Goal: Transaction & Acquisition: Purchase product/service

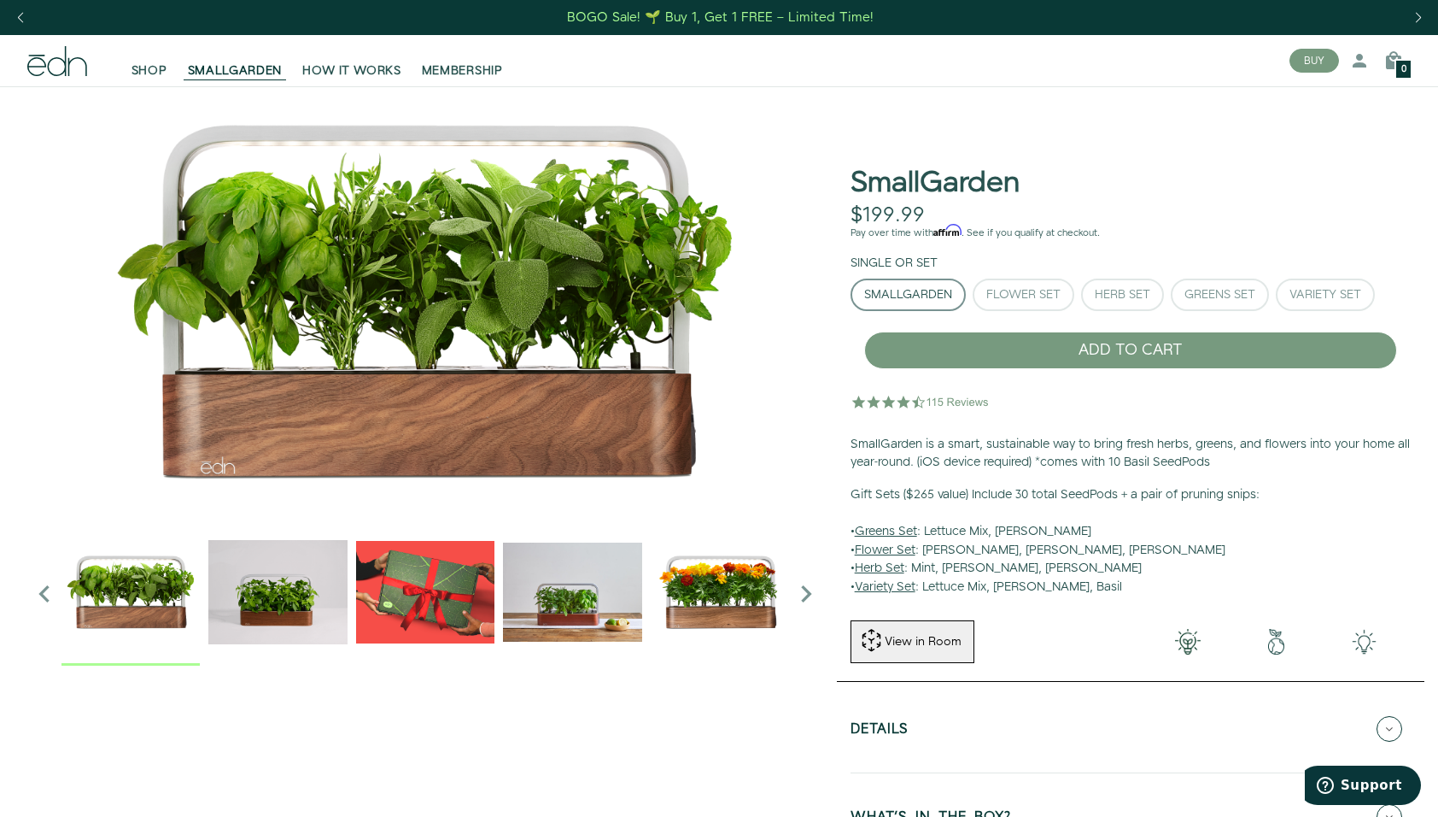
click at [289, 605] on img "2 / 6" at bounding box center [277, 591] width 138 height 138
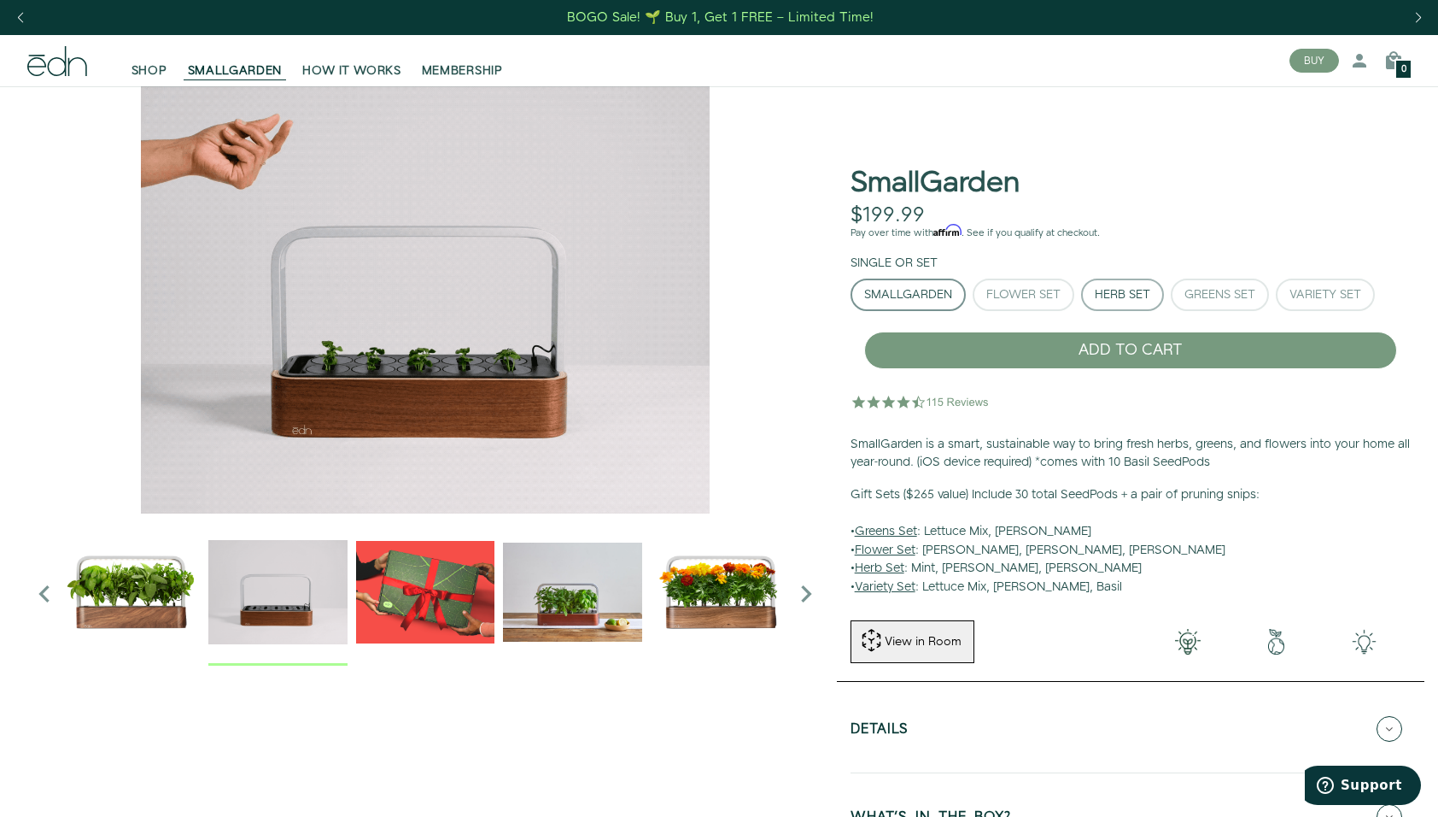
click at [1118, 297] on div "Herb Set" at bounding box center [1123, 295] width 56 height 12
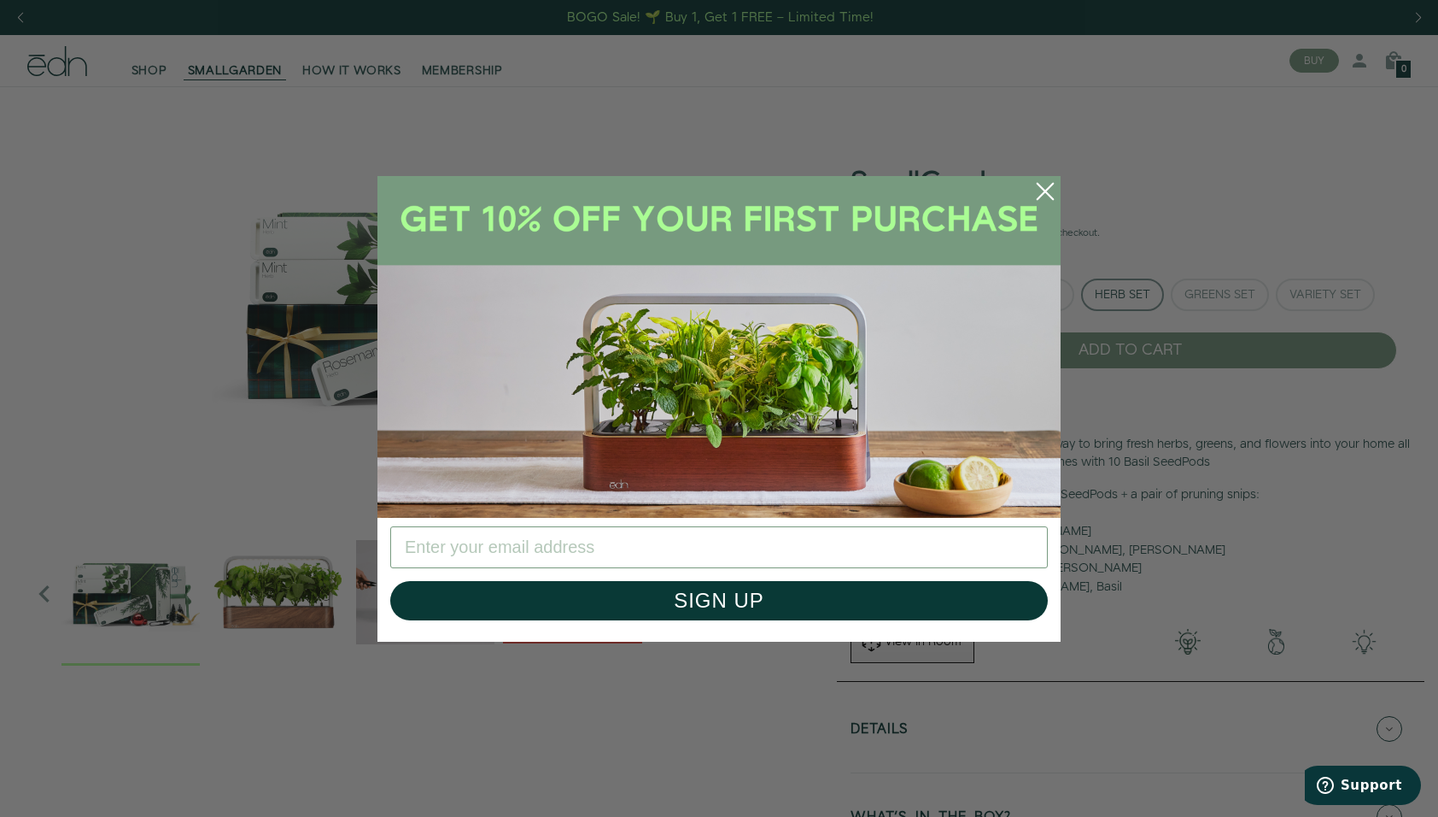
click at [1046, 187] on circle "Close dialog" at bounding box center [1046, 192] width 38 height 38
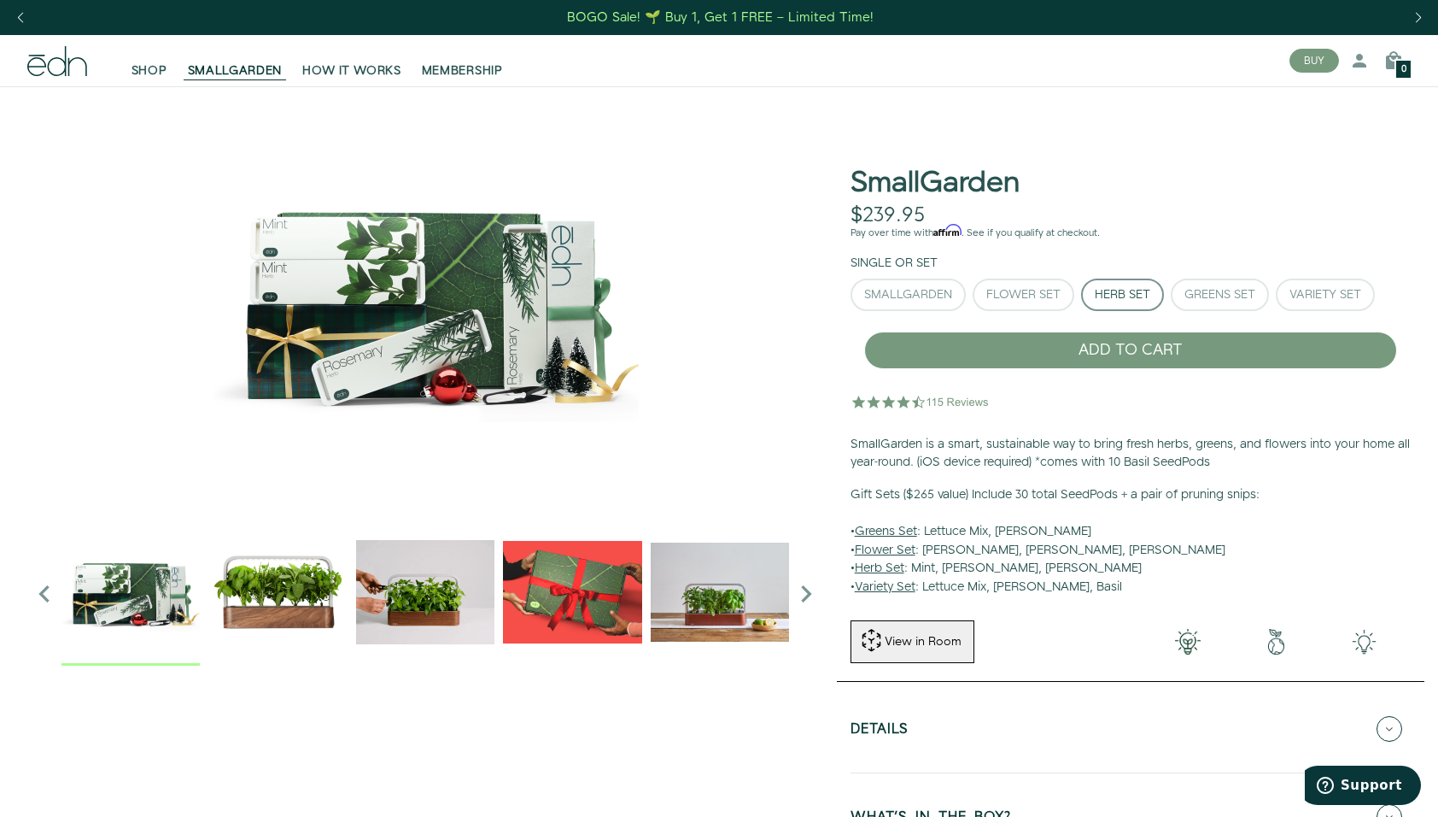
click at [445, 617] on img "2 / 6" at bounding box center [425, 591] width 138 height 138
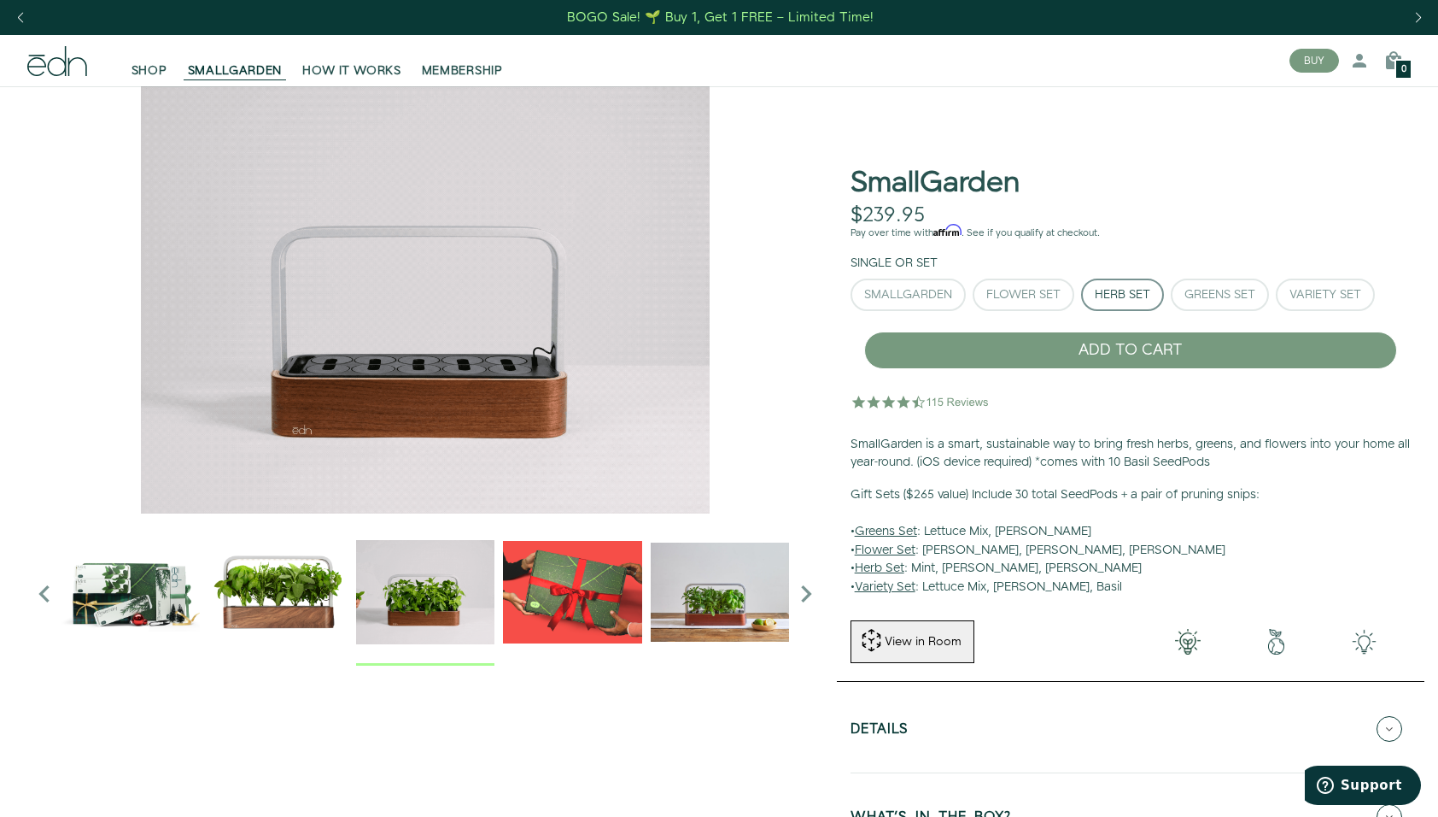
click at [542, 609] on img "3 / 6" at bounding box center [572, 591] width 138 height 138
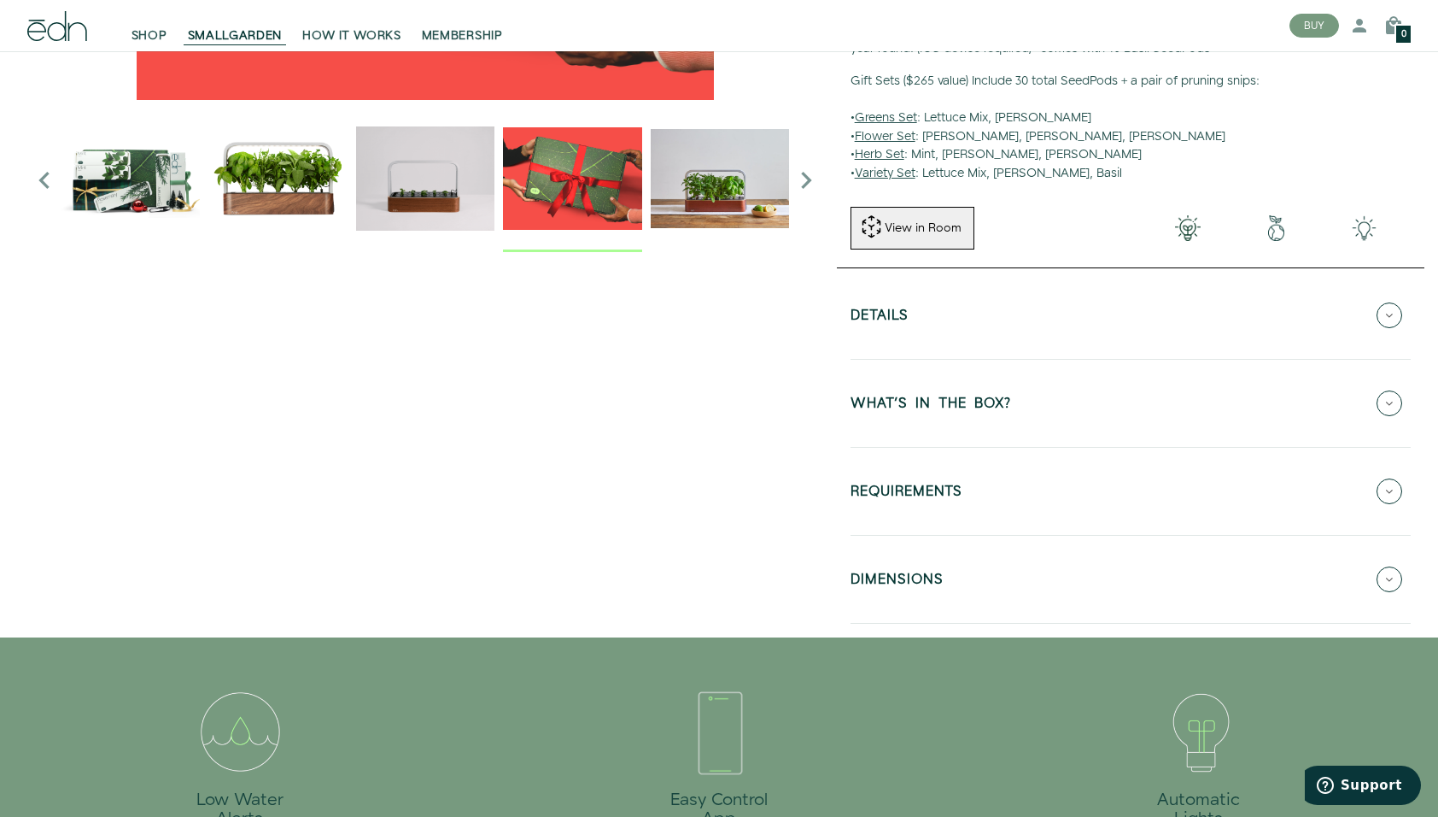
scroll to position [415, 0]
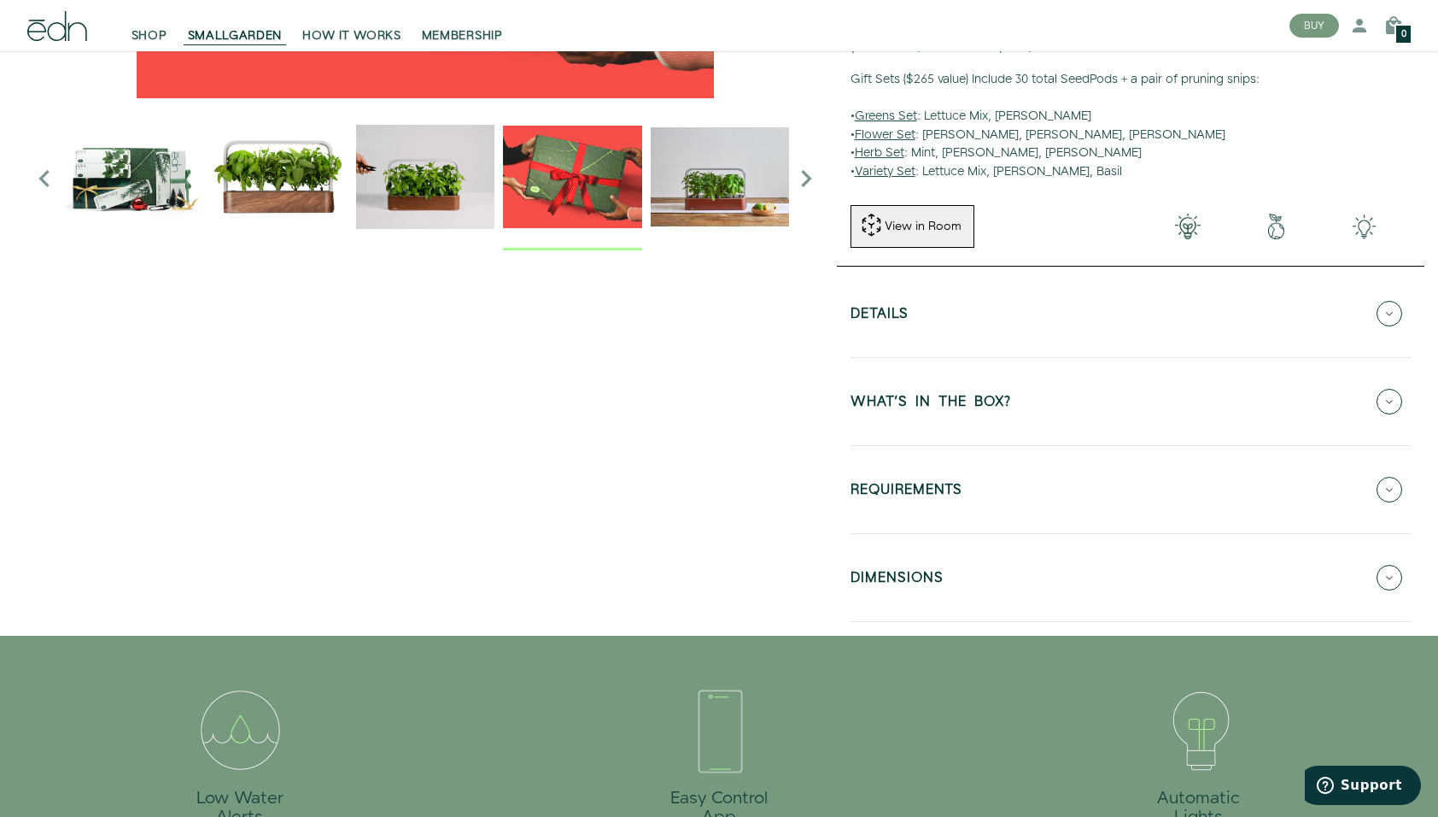
click at [977, 398] on h5 "WHAT'S IN THE BOX?" at bounding box center [931, 405] width 161 height 20
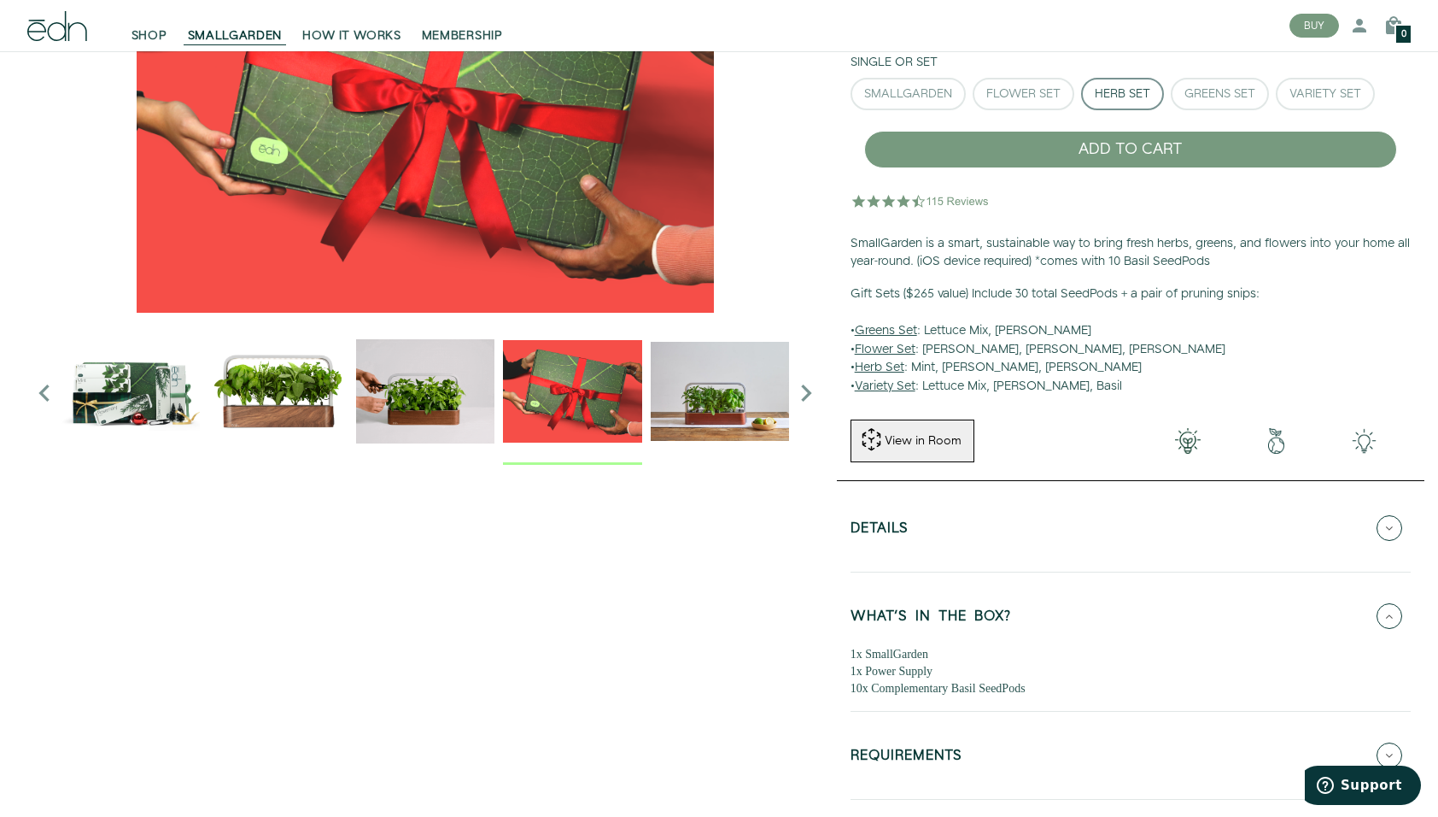
scroll to position [193, 0]
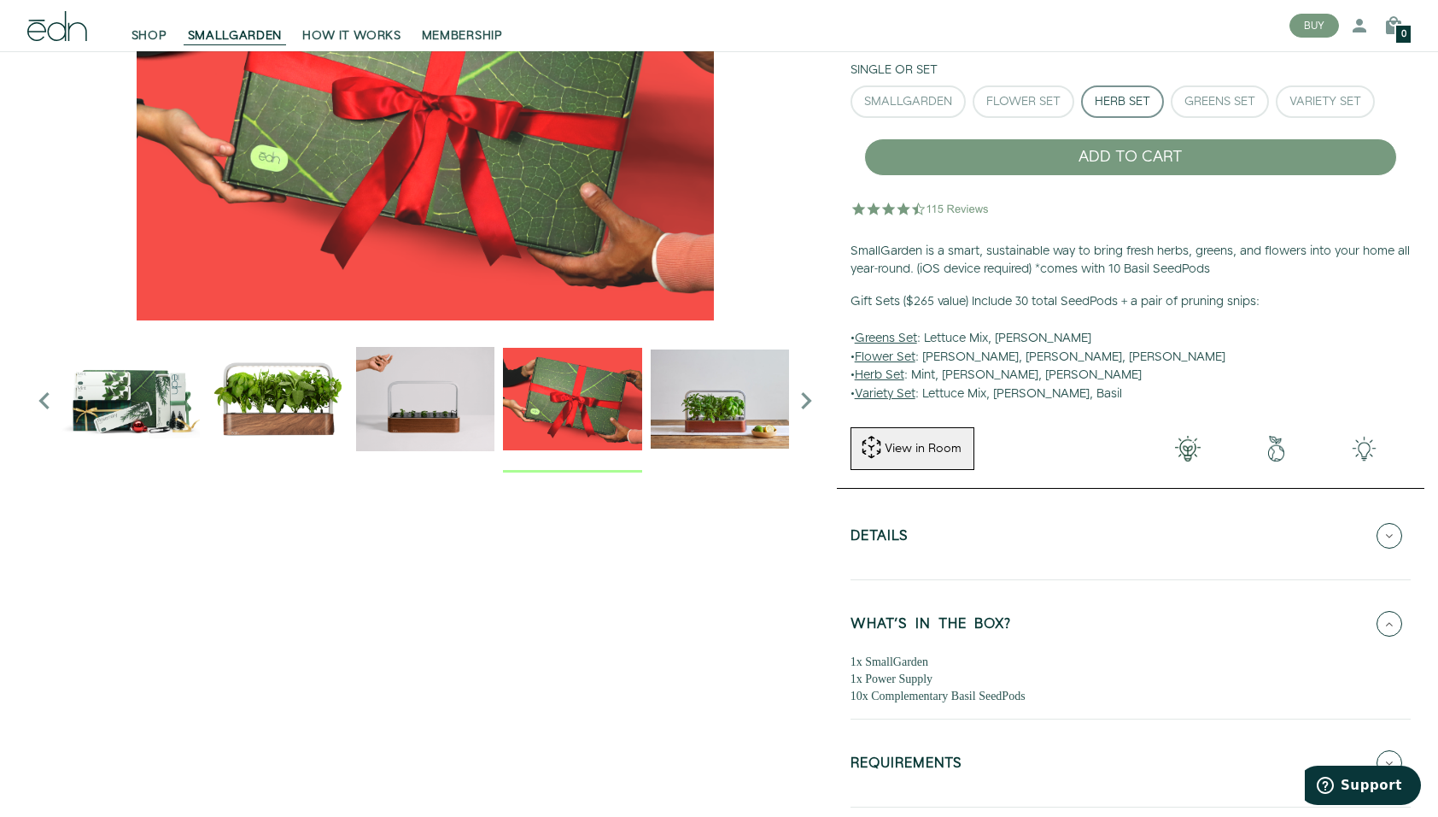
click at [805, 400] on icon "Next slide" at bounding box center [806, 401] width 34 height 34
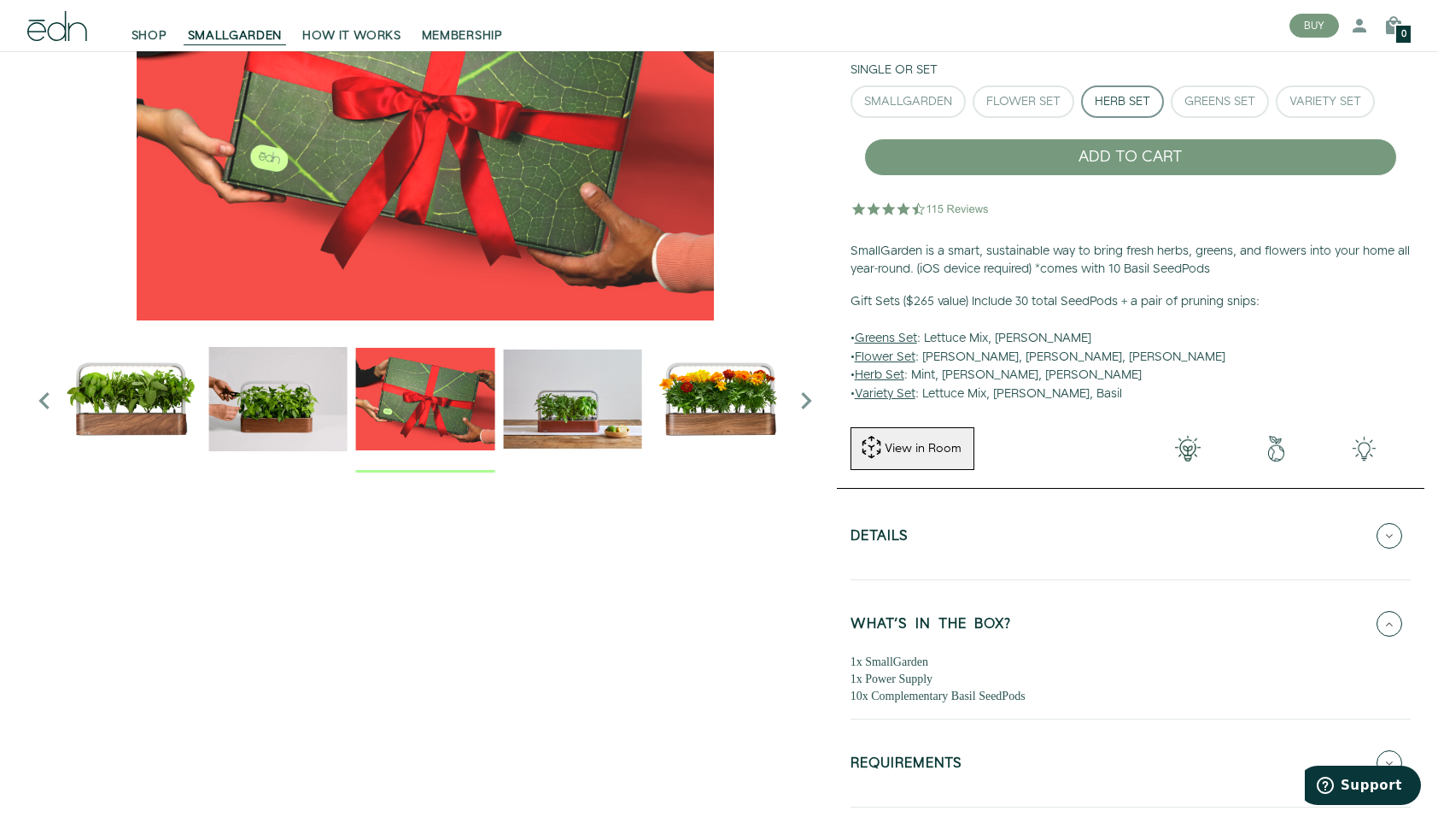
click at [805, 400] on icon "Next slide" at bounding box center [806, 401] width 34 height 34
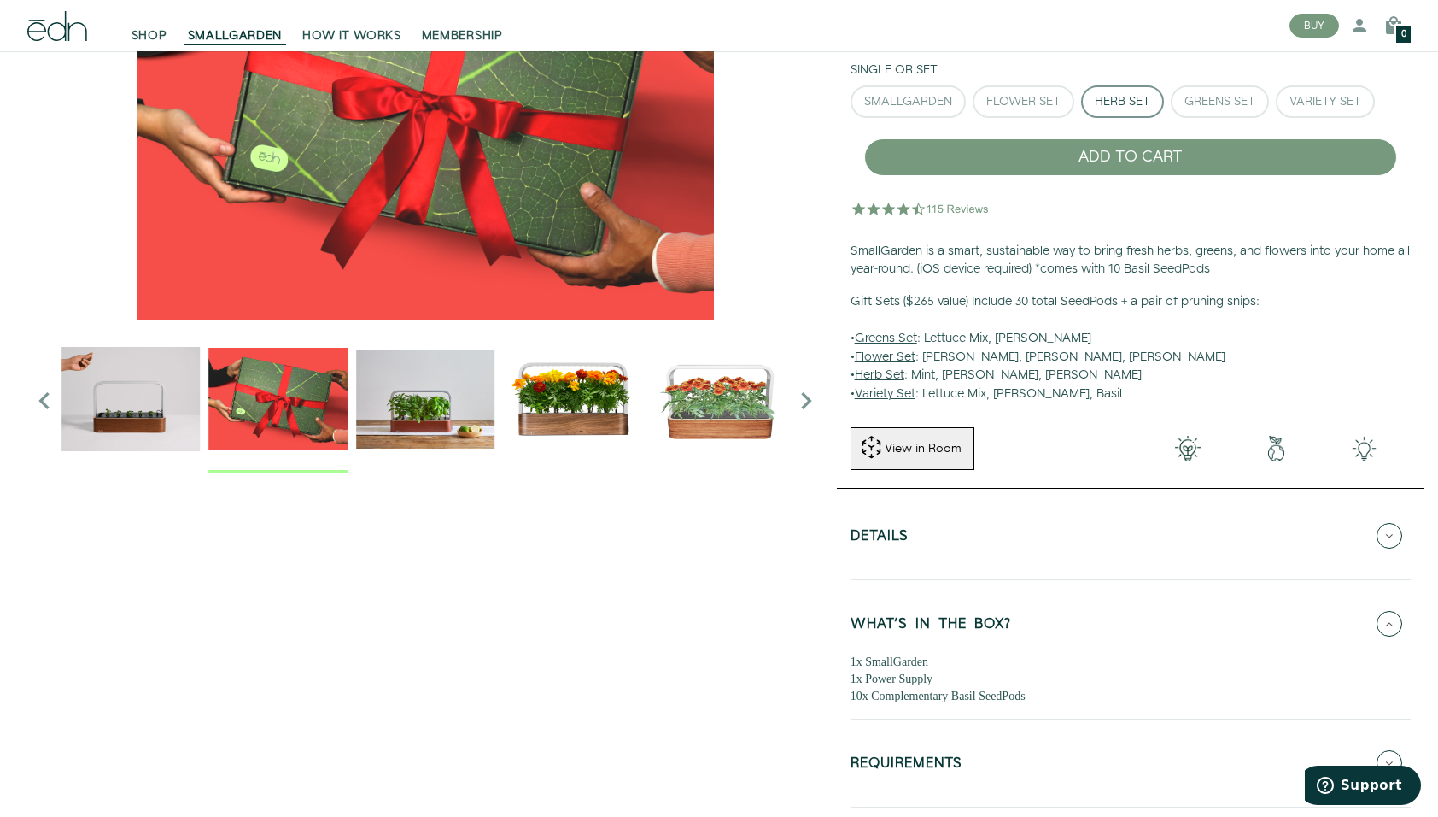
click at [805, 400] on icon "Next slide" at bounding box center [806, 401] width 34 height 34
click at [426, 411] on img "4 / 6" at bounding box center [425, 398] width 138 height 138
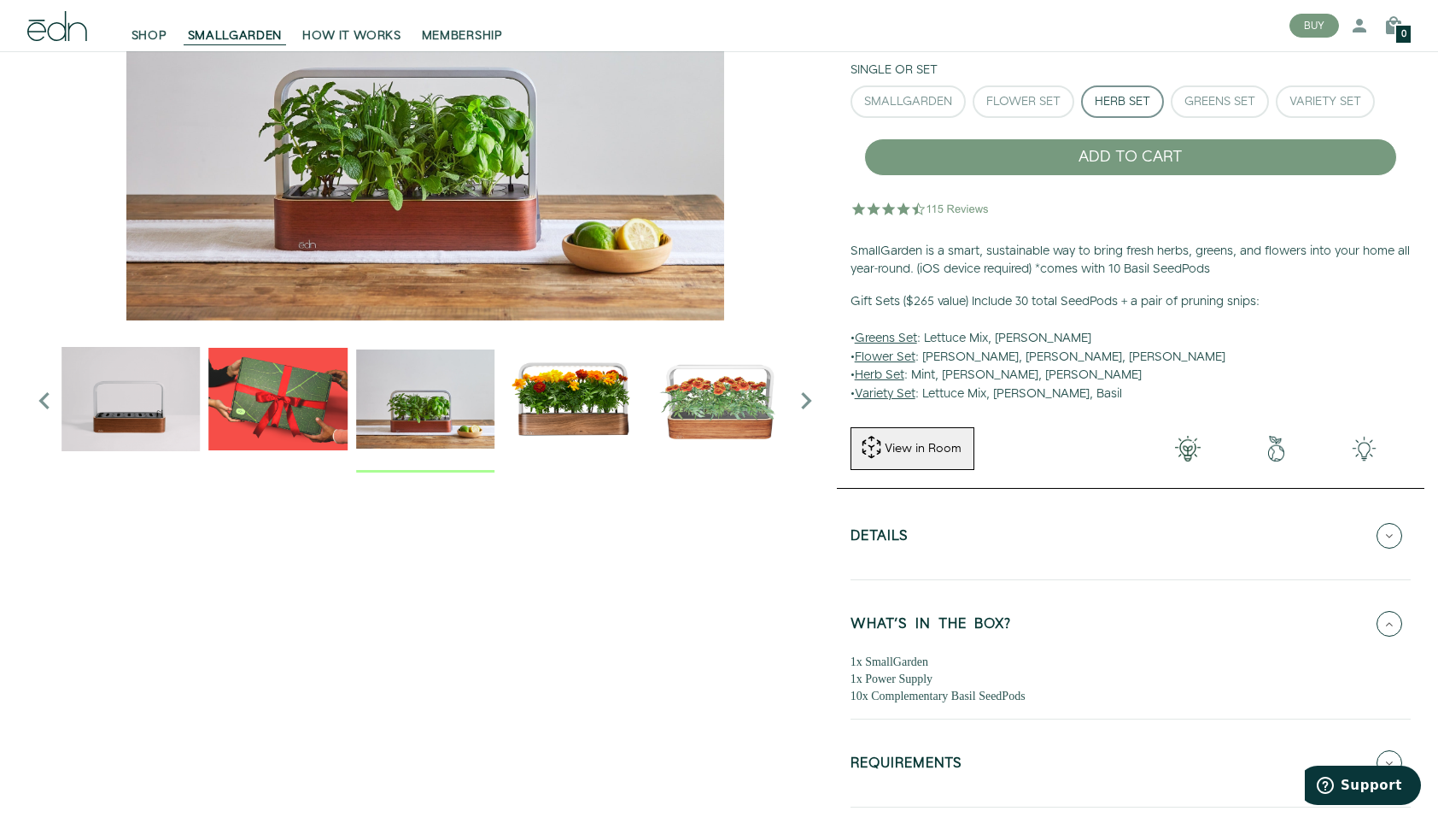
click at [50, 401] on icon "Previous slide" at bounding box center [44, 401] width 34 height 34
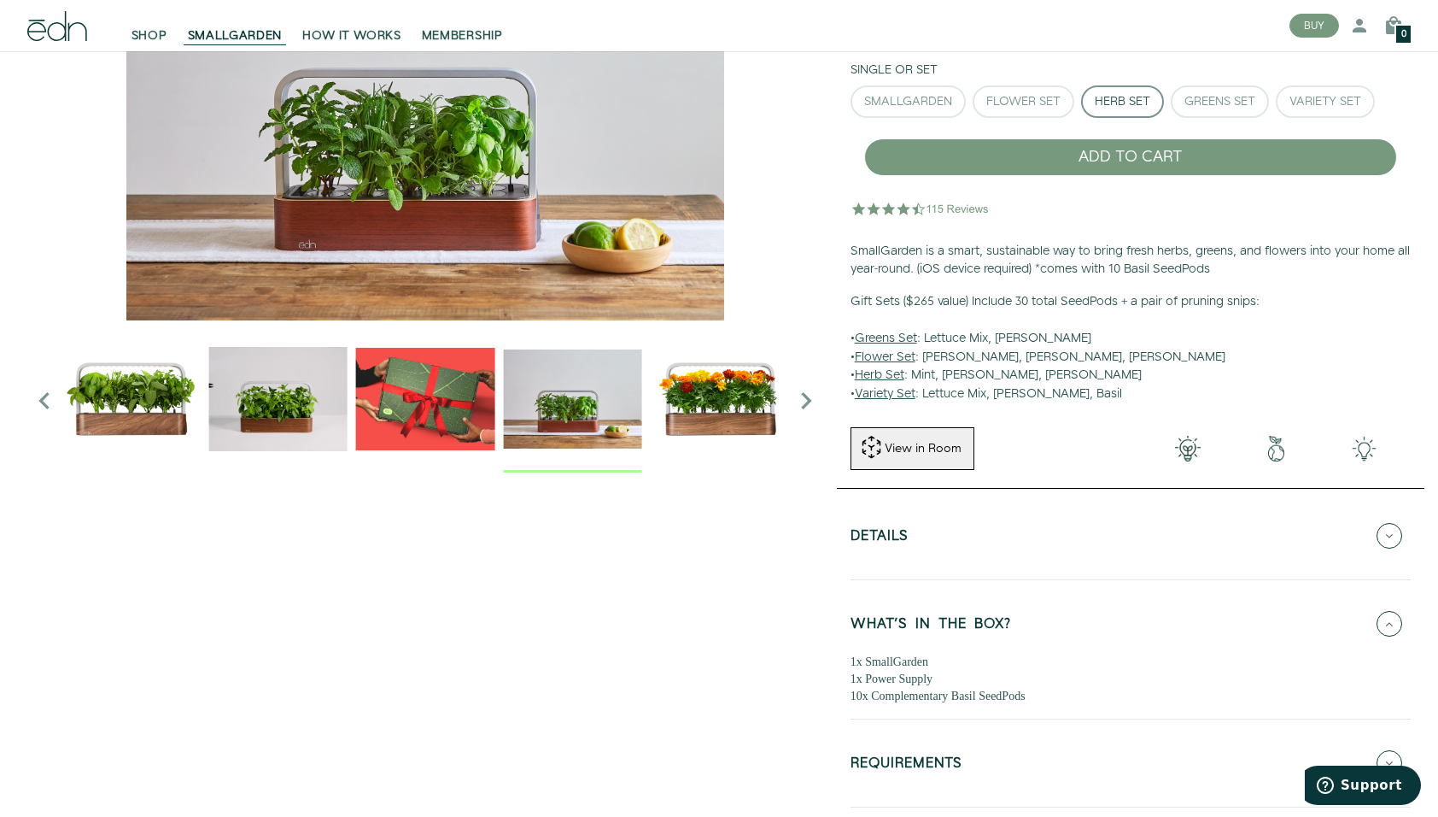
click at [50, 401] on icon "Previous slide" at bounding box center [44, 401] width 34 height 34
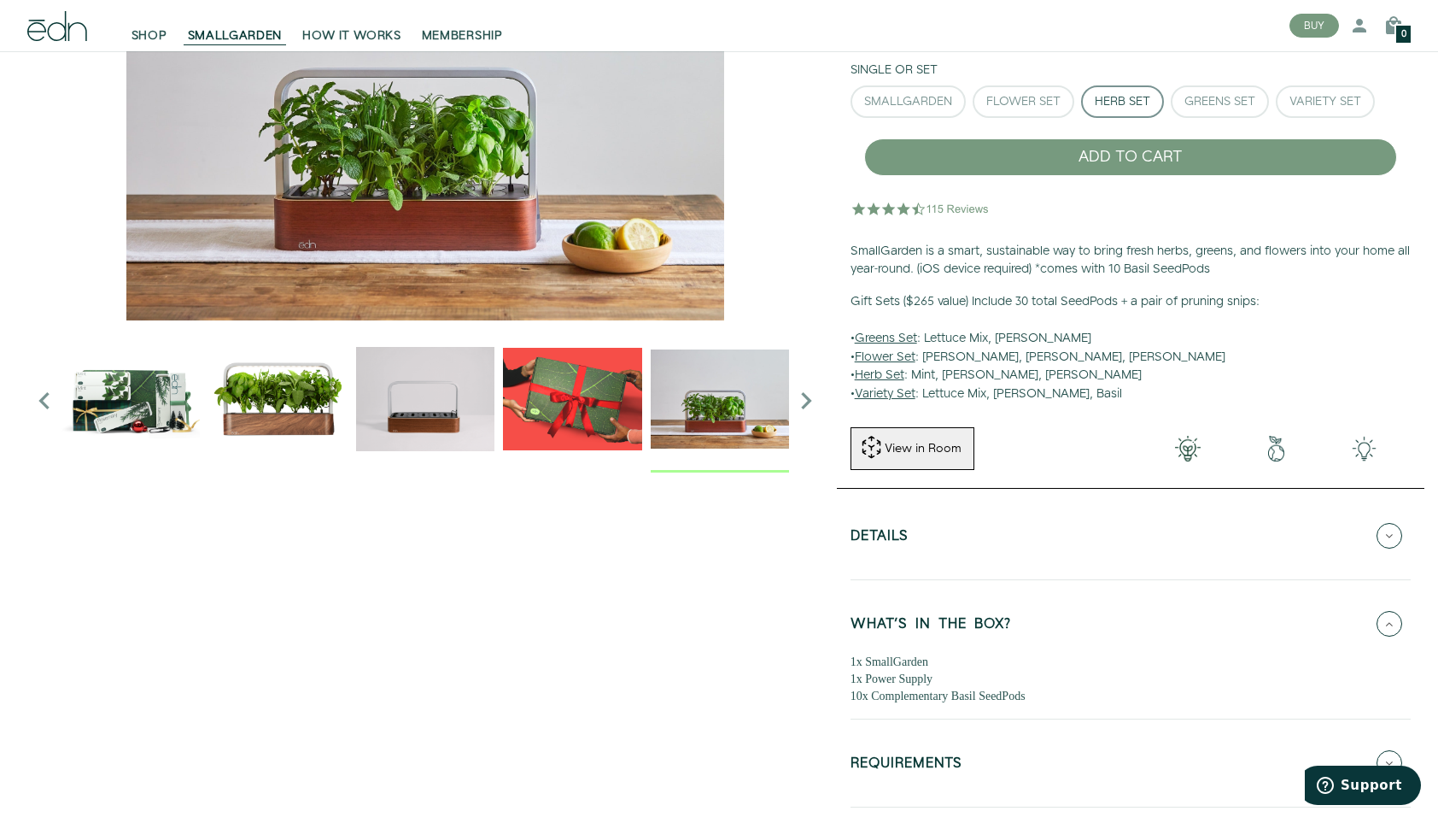
click at [50, 401] on icon "Previous slide" at bounding box center [44, 401] width 34 height 34
click at [110, 403] on img at bounding box center [131, 398] width 138 height 138
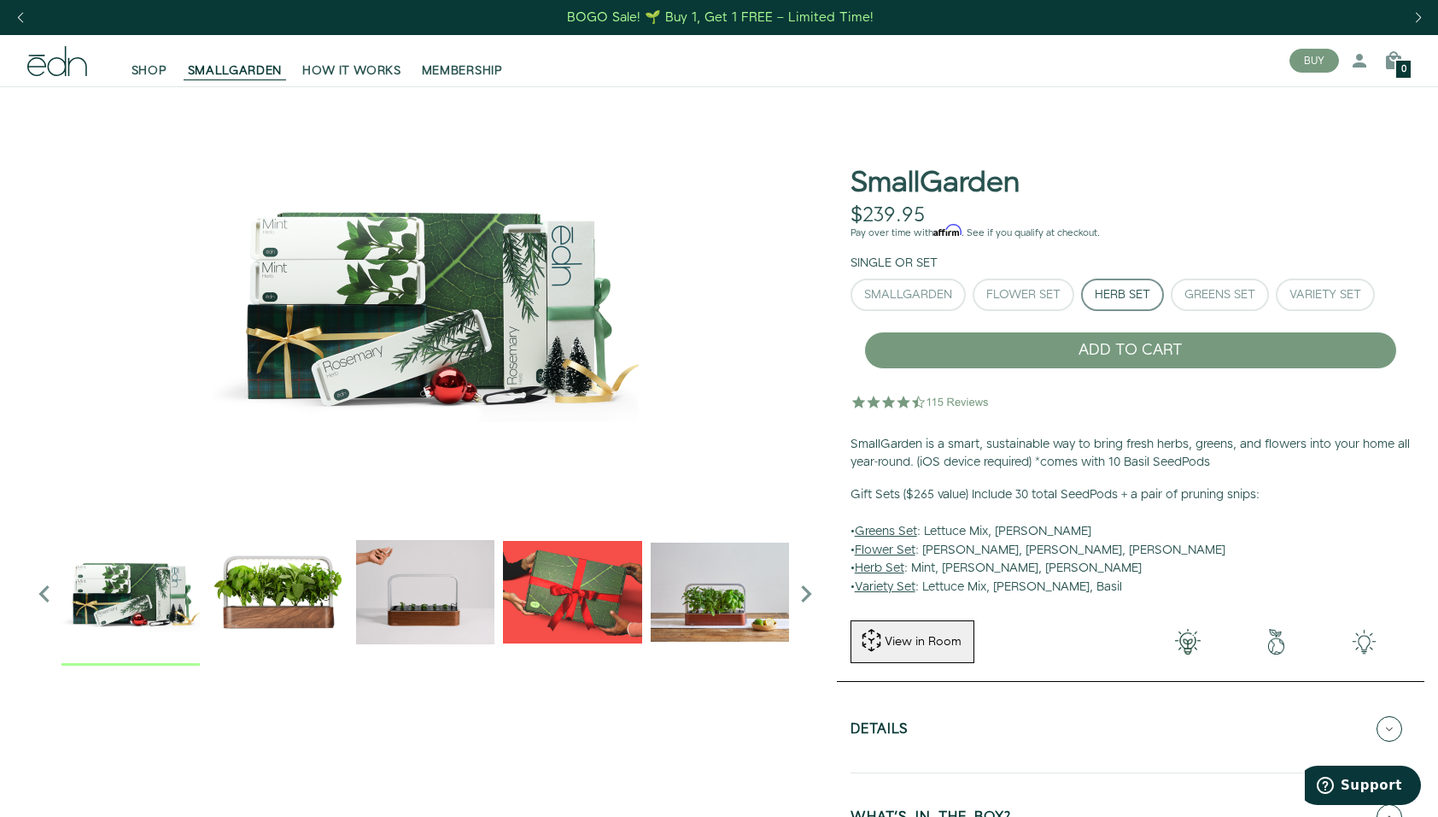
scroll to position [0, 0]
click at [922, 296] on div "SmallGarden" at bounding box center [908, 295] width 88 height 12
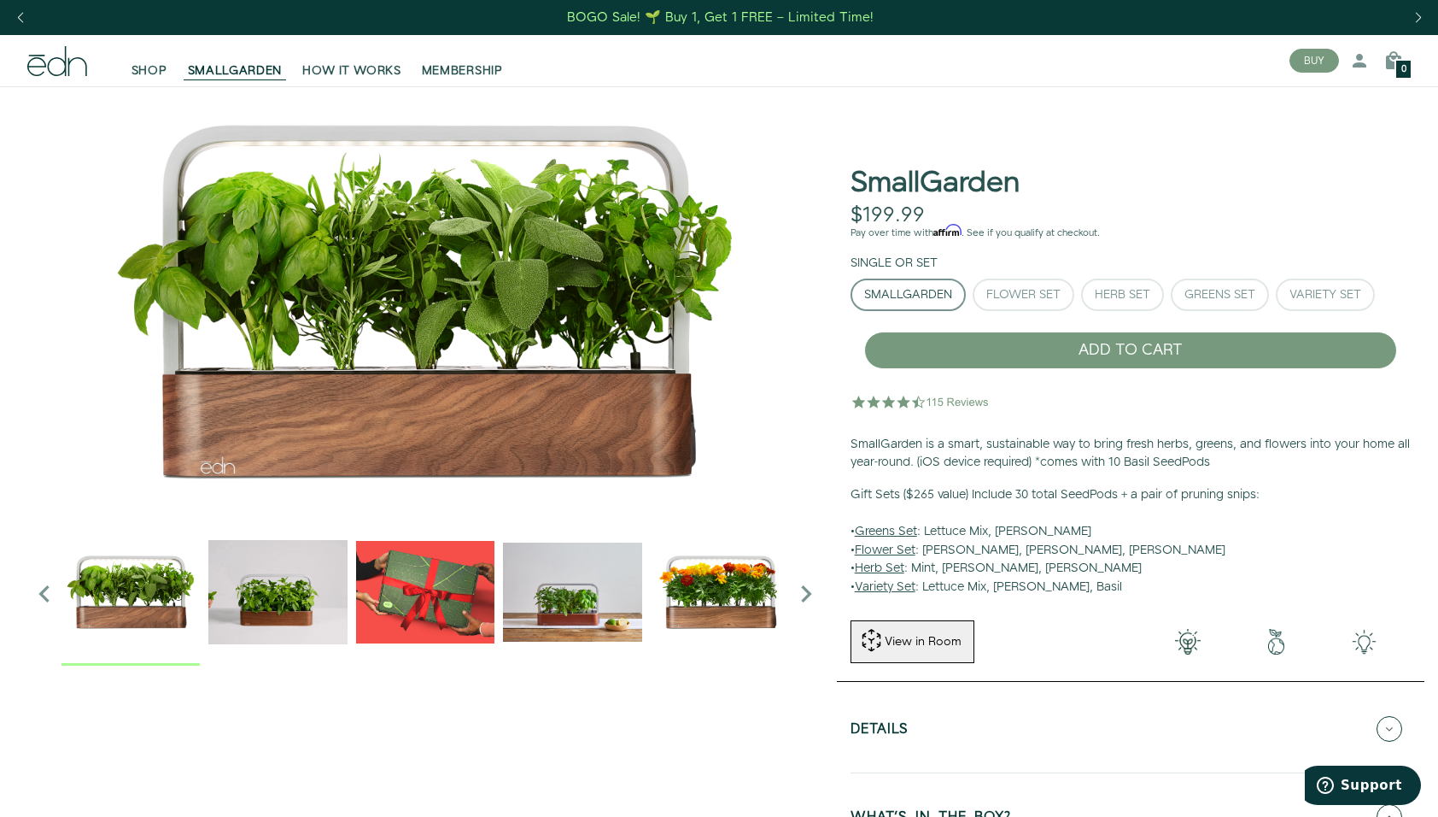
click at [269, 612] on img "2 / 6" at bounding box center [277, 591] width 138 height 138
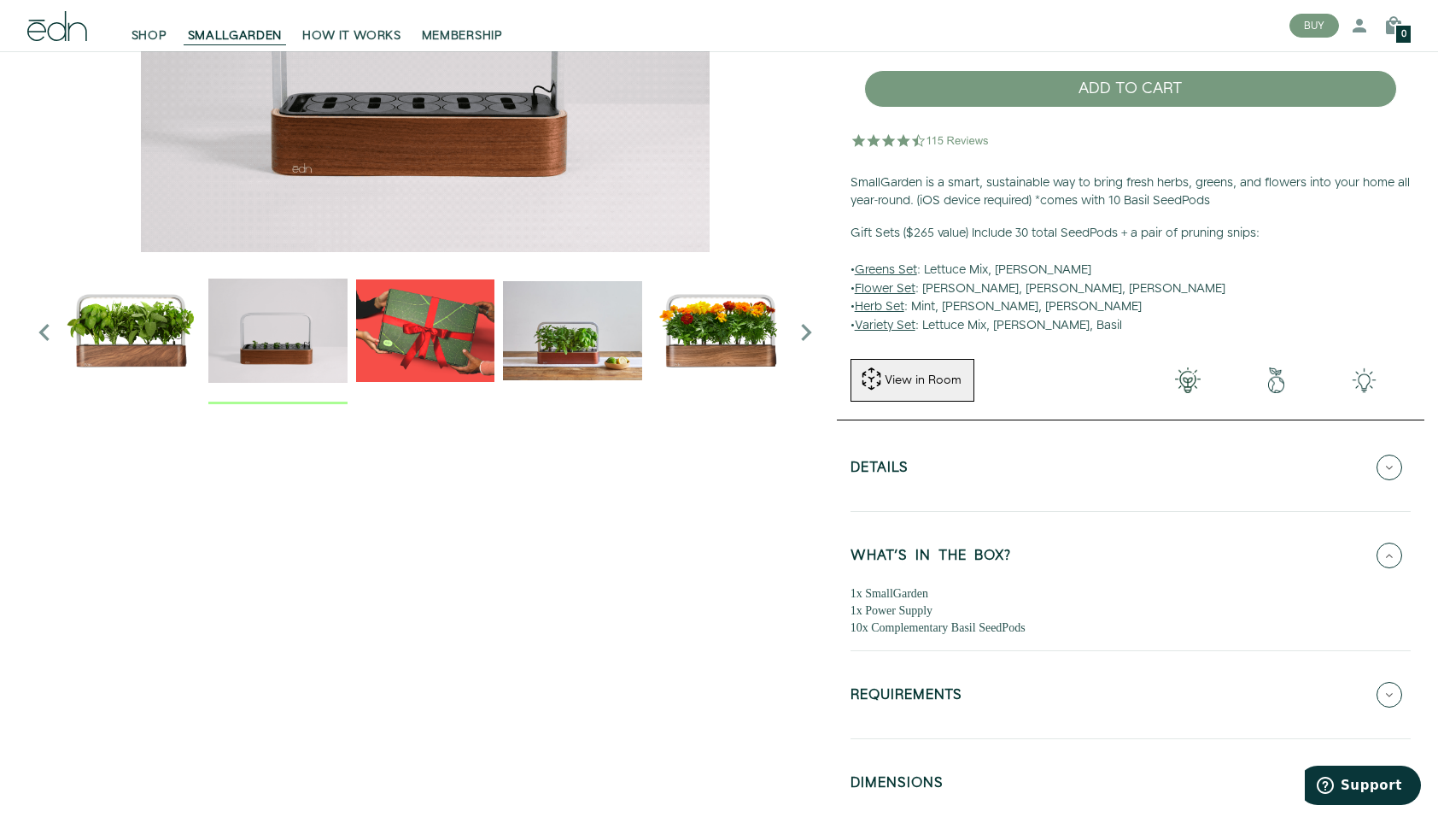
scroll to position [280, 0]
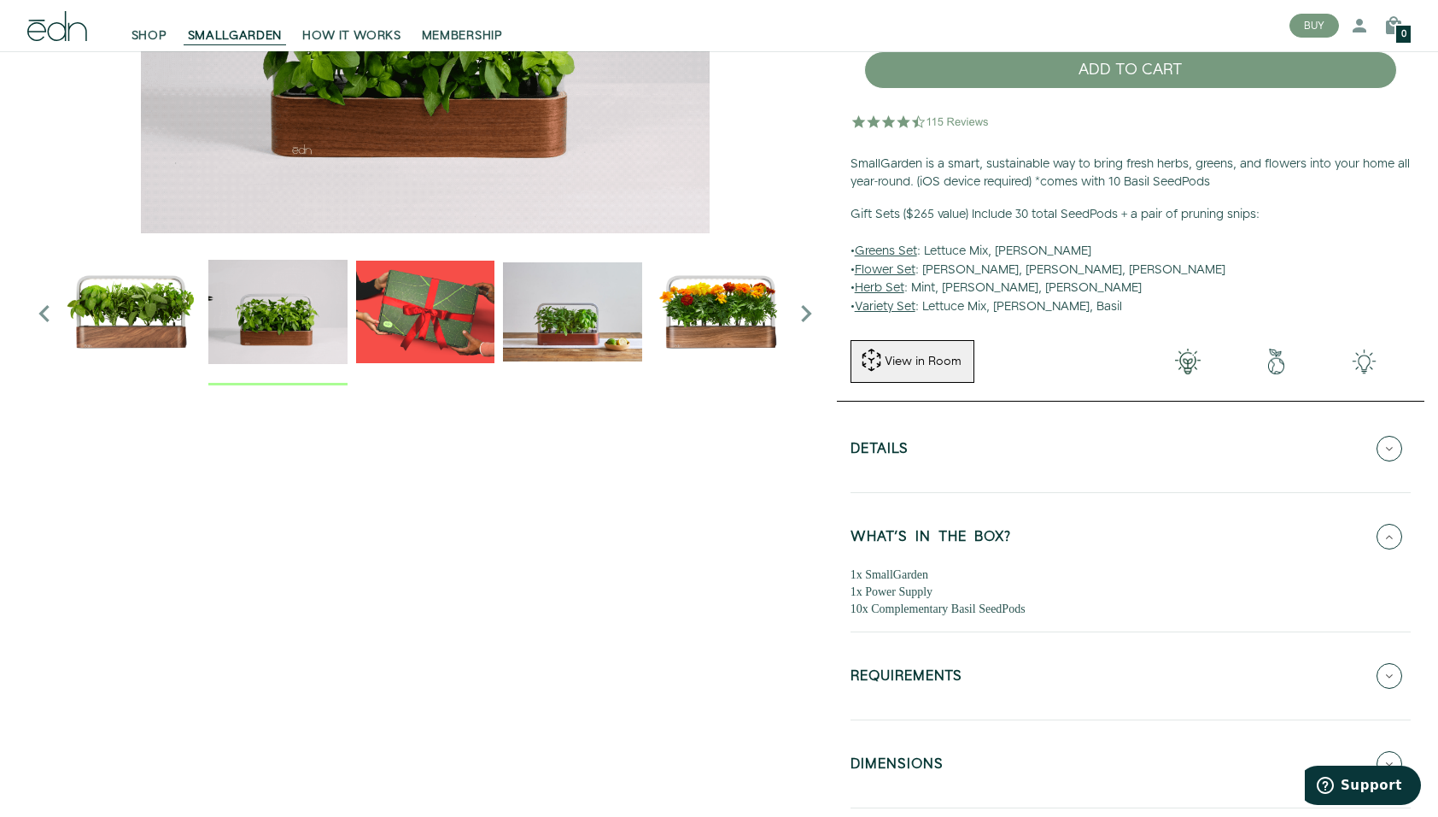
click at [916, 454] on button "Details" at bounding box center [1131, 449] width 560 height 60
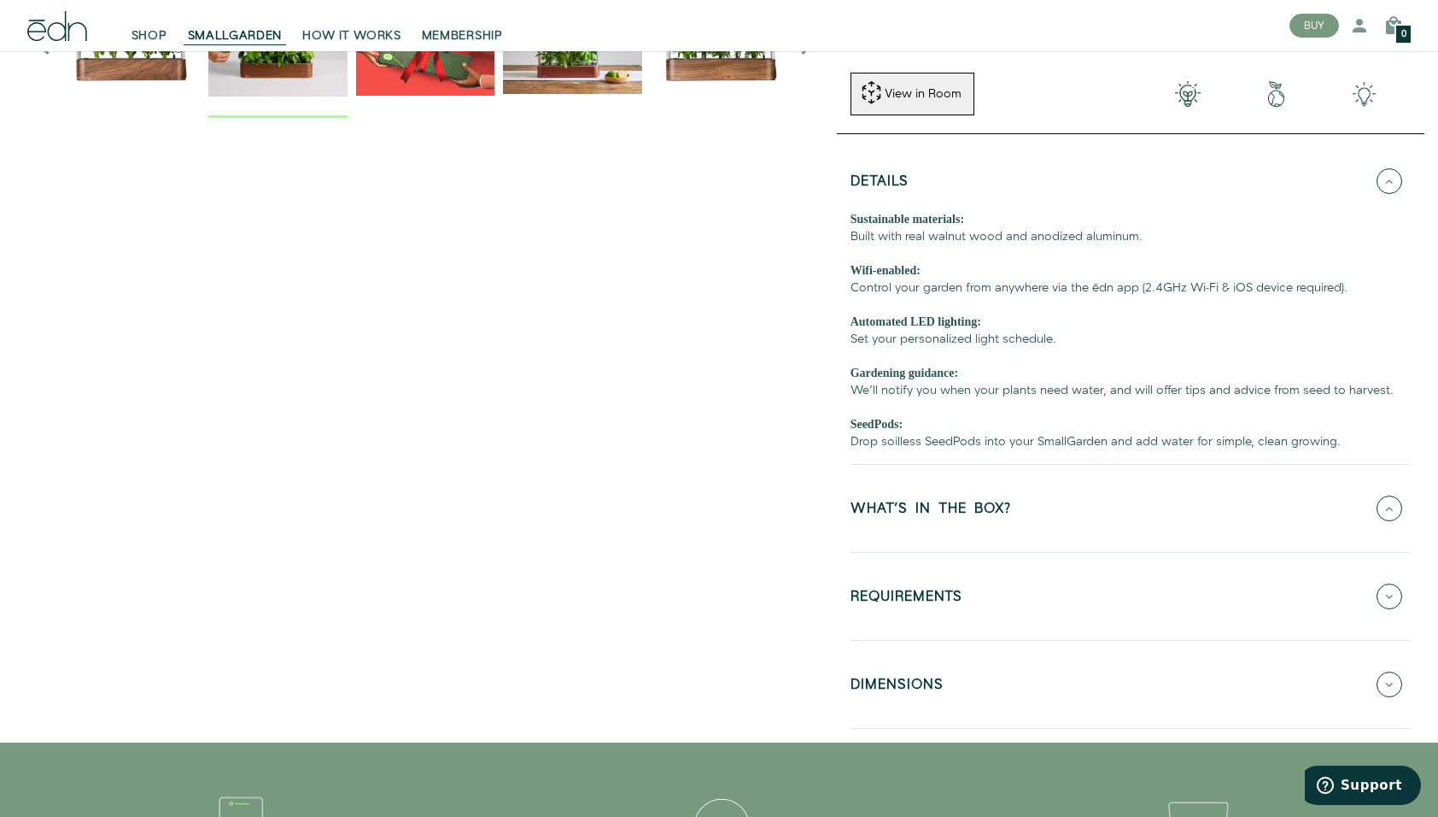
scroll to position [550, 0]
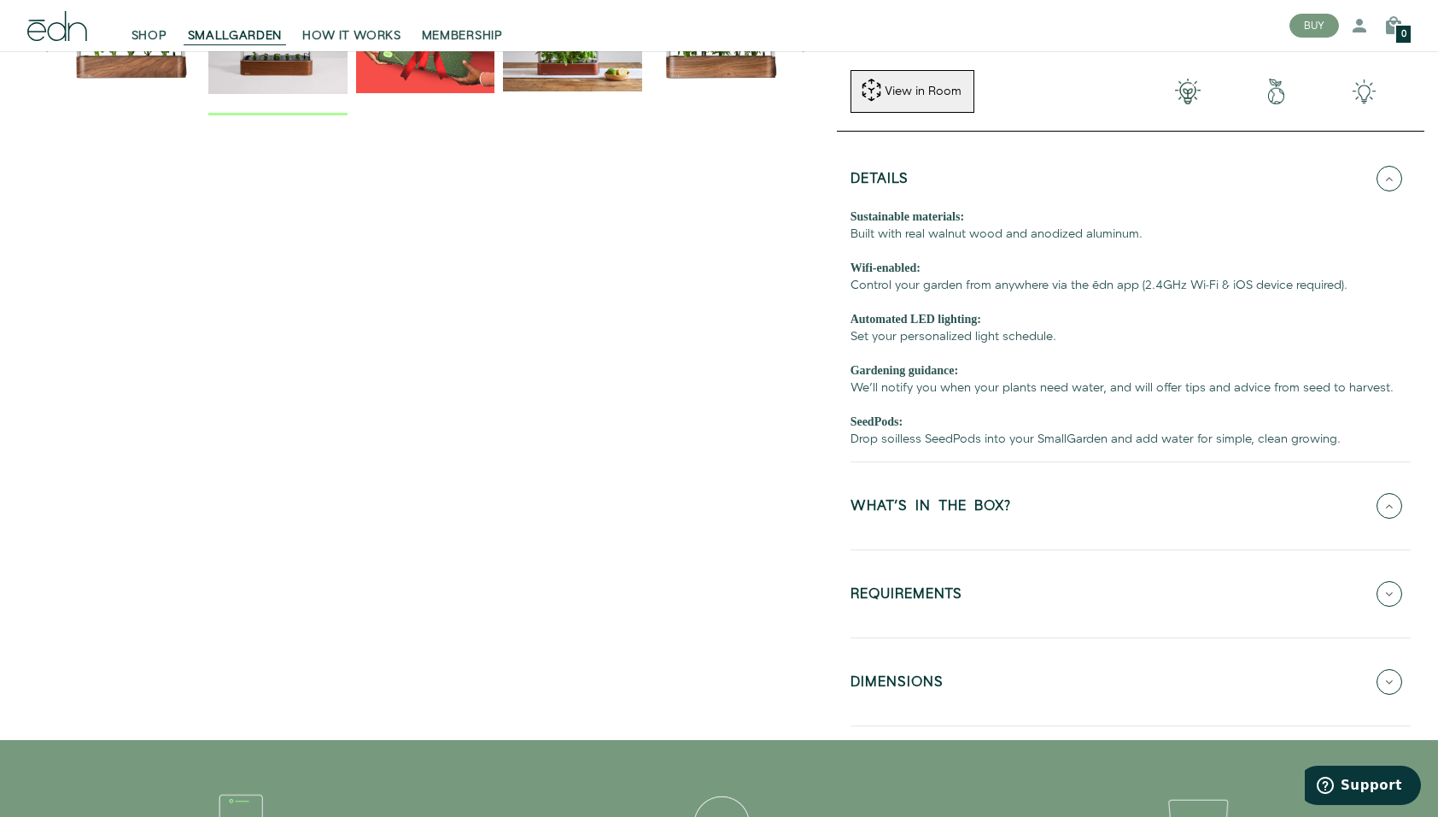
click at [919, 499] on h5 "WHAT'S IN THE BOX?" at bounding box center [931, 509] width 161 height 20
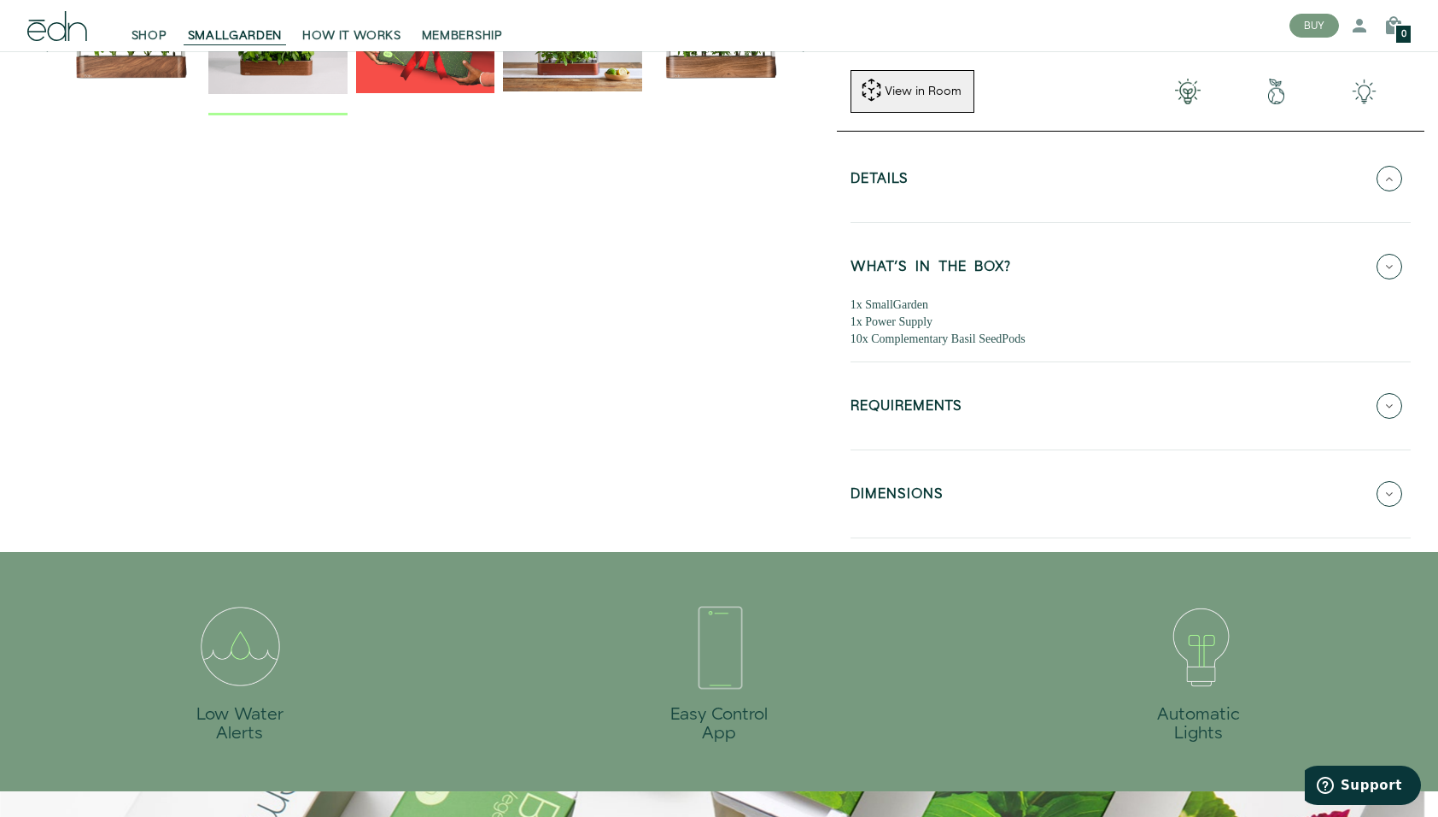
click at [907, 401] on h5 "REQUIREMENTS" at bounding box center [907, 409] width 112 height 20
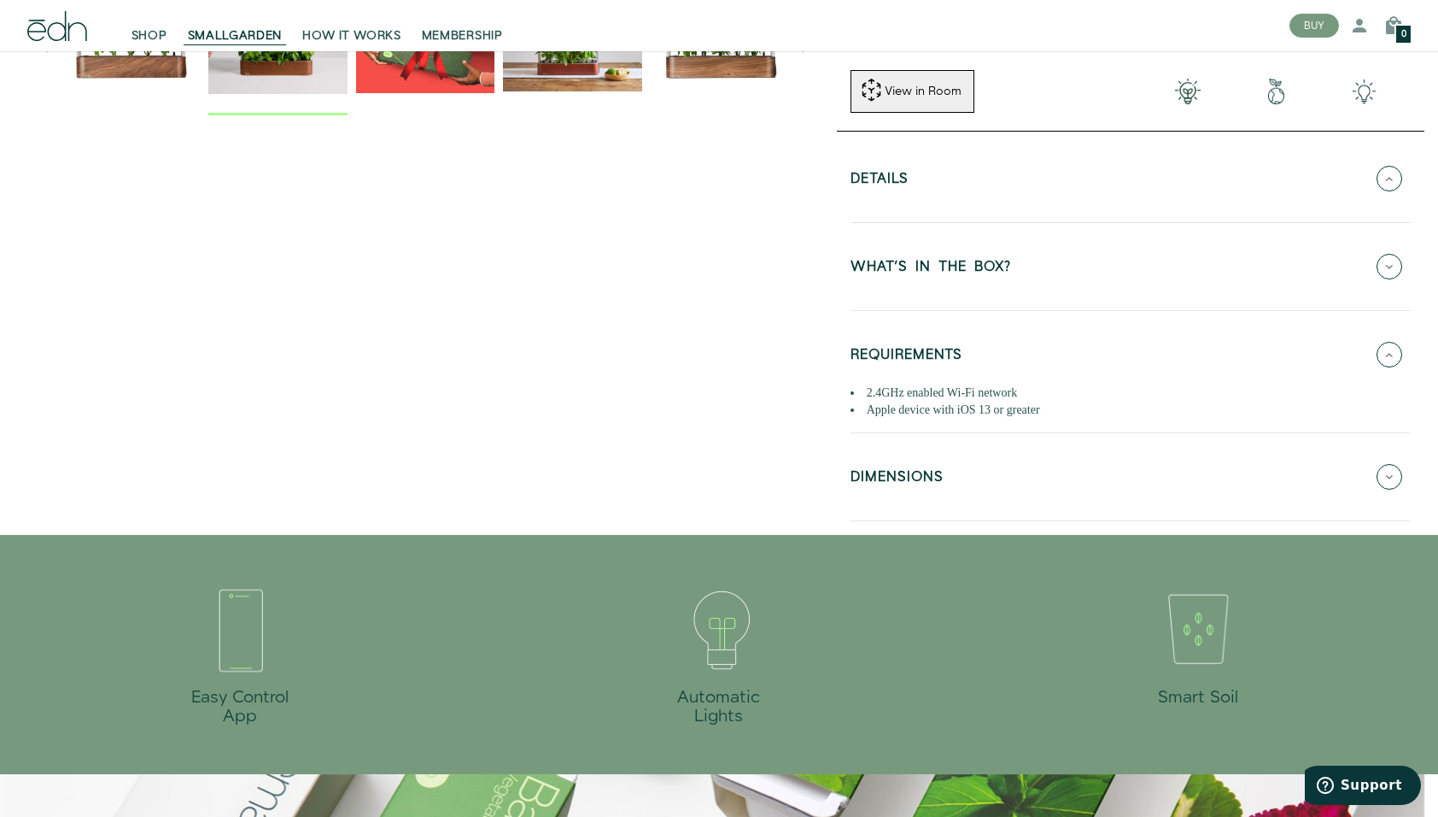
click at [931, 470] on h5 "DIMENSIONS" at bounding box center [897, 480] width 93 height 20
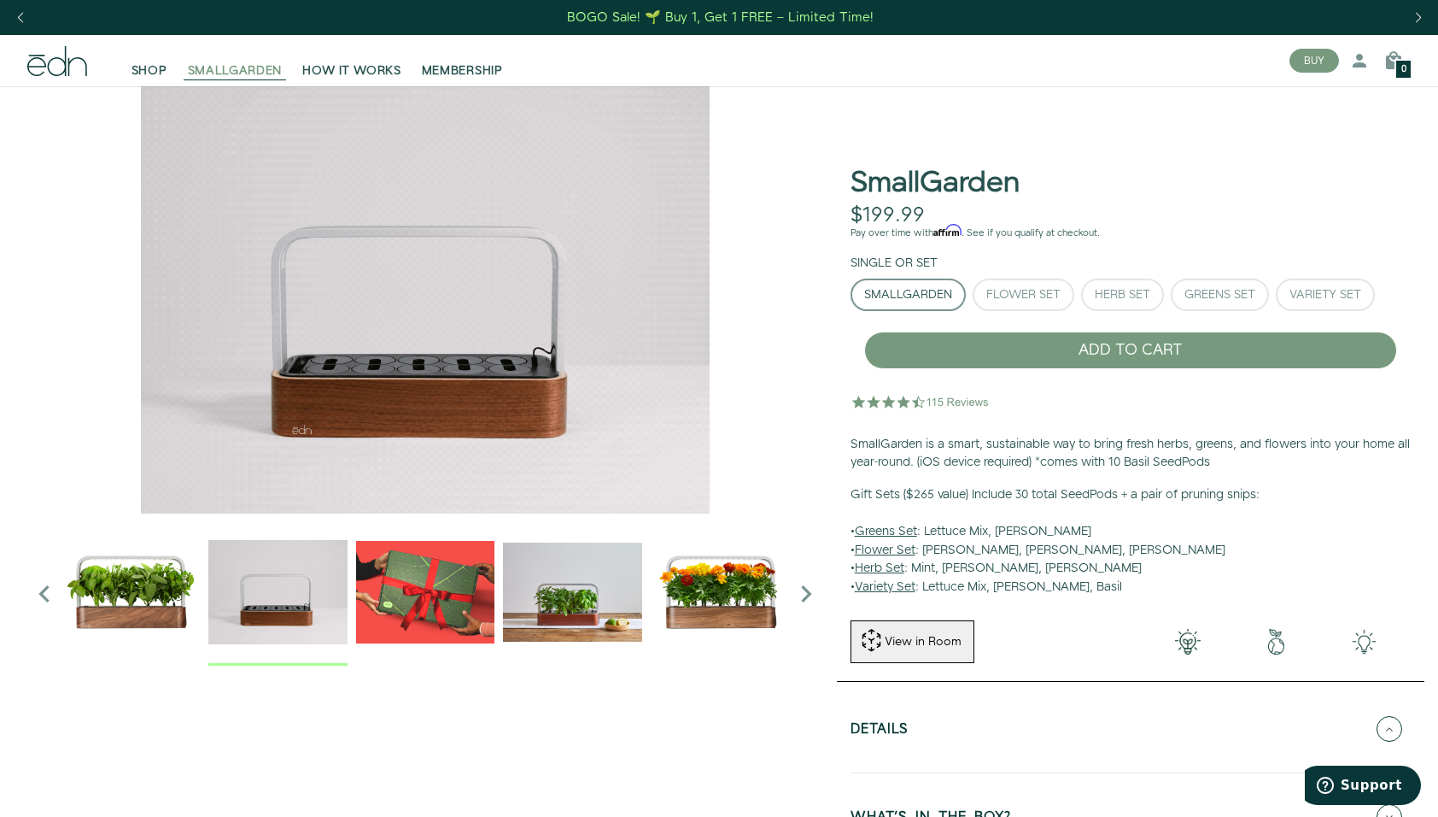
scroll to position [0, 0]
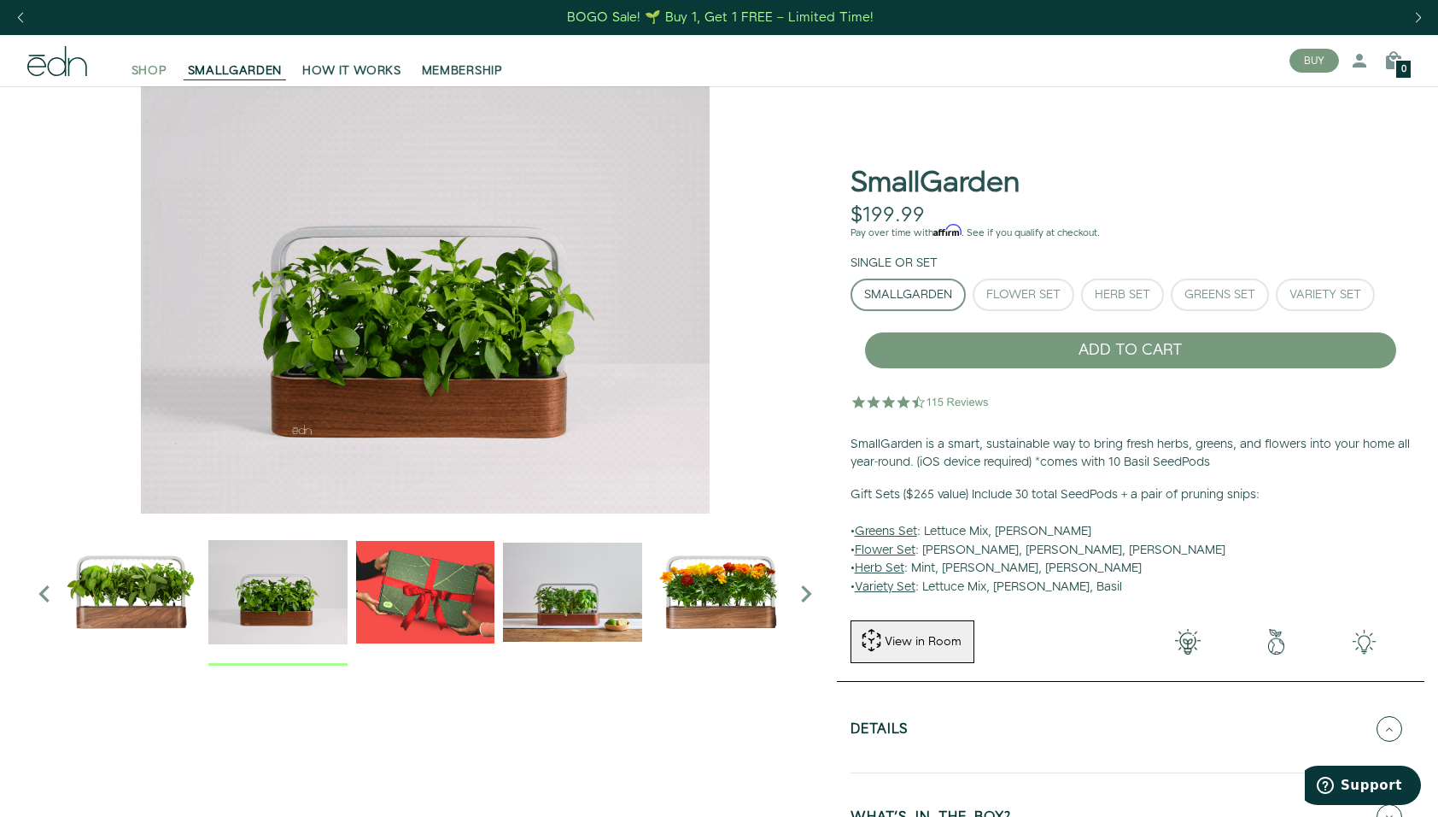
click at [145, 72] on span "SHOP" at bounding box center [150, 70] width 36 height 17
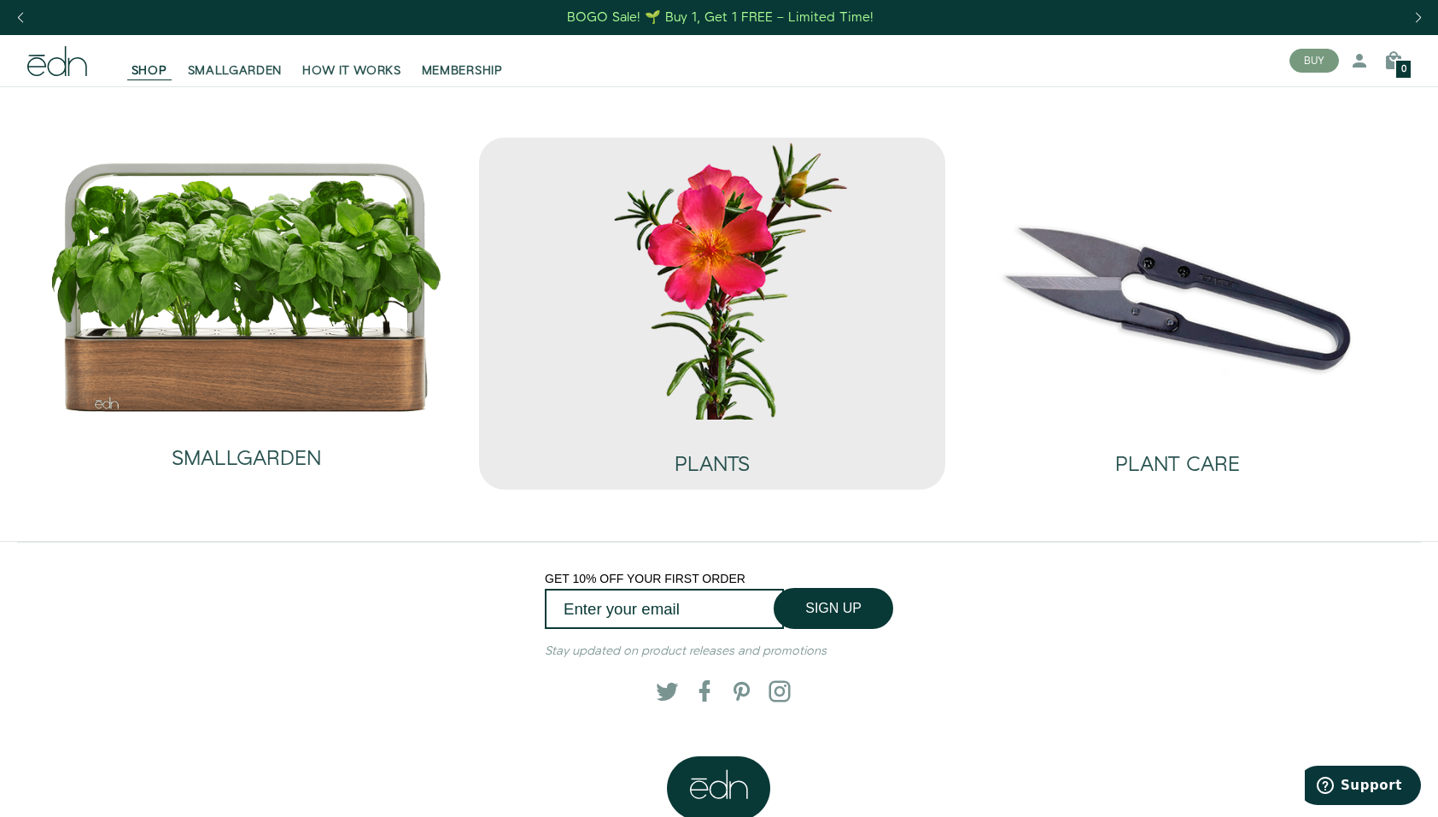
click at [723, 376] on img at bounding box center [712, 278] width 438 height 281
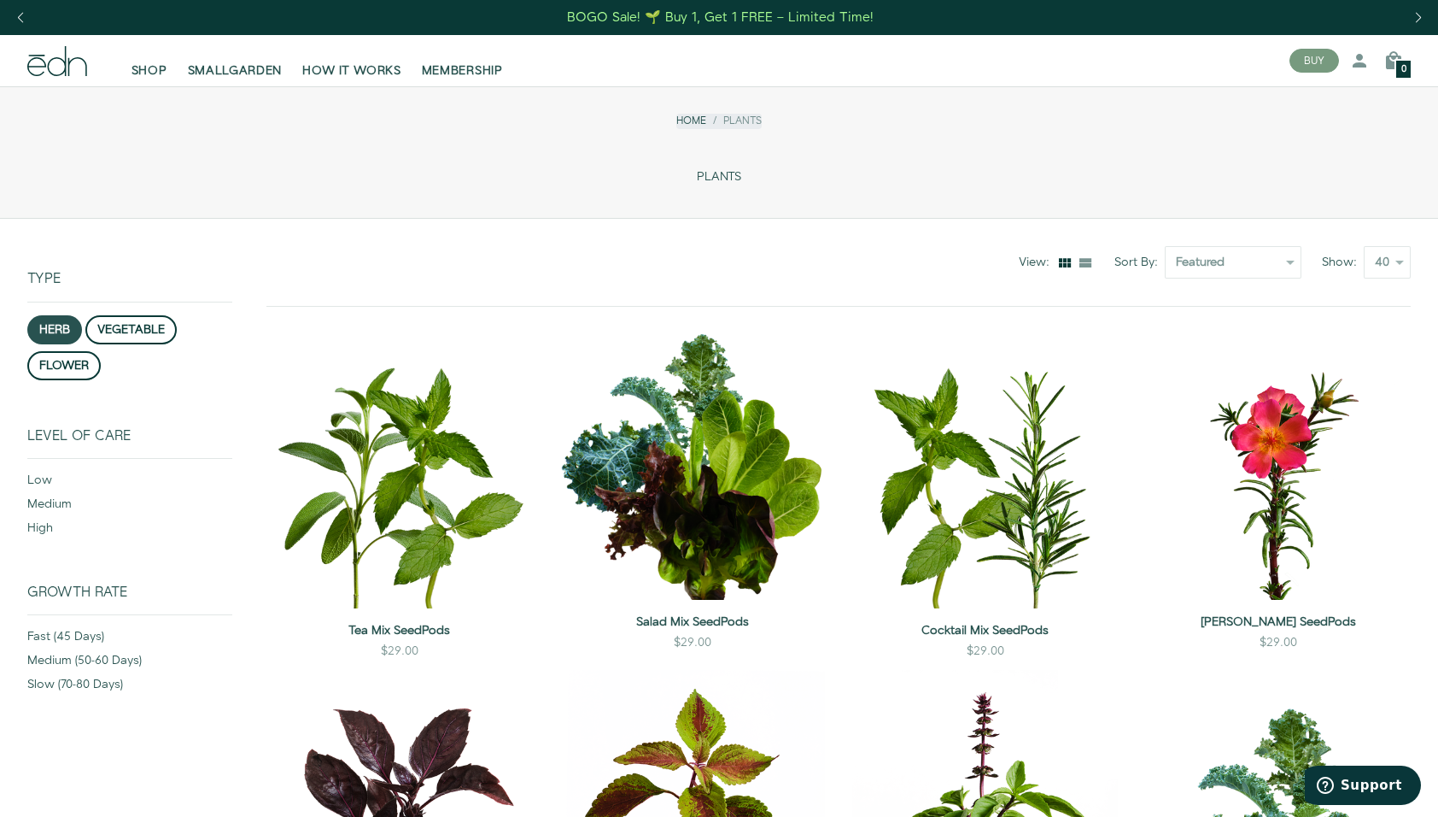
click at [60, 322] on button "herb" at bounding box center [54, 329] width 55 height 29
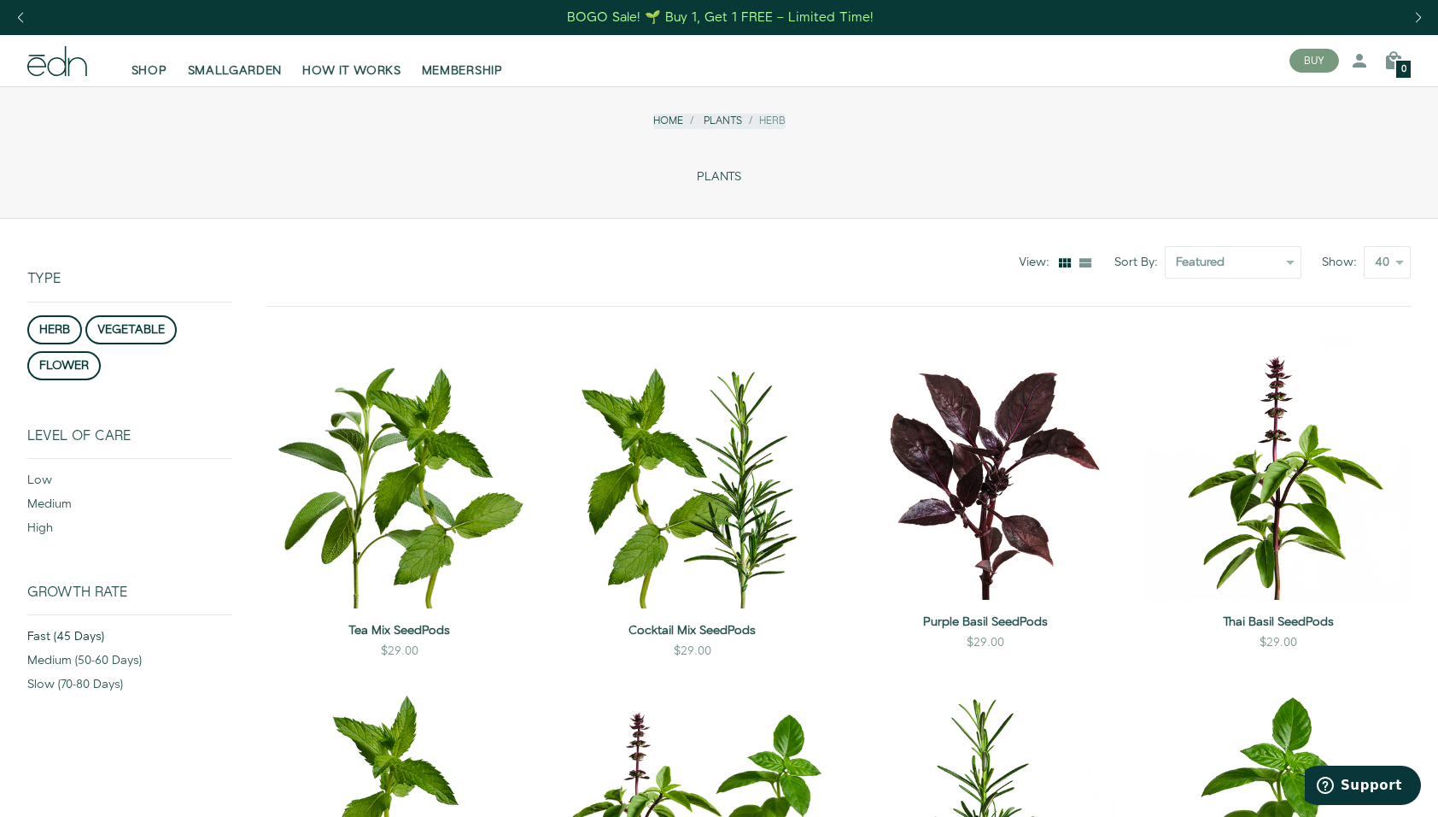
click at [63, 632] on div "fast (45 days)" at bounding box center [129, 640] width 205 height 24
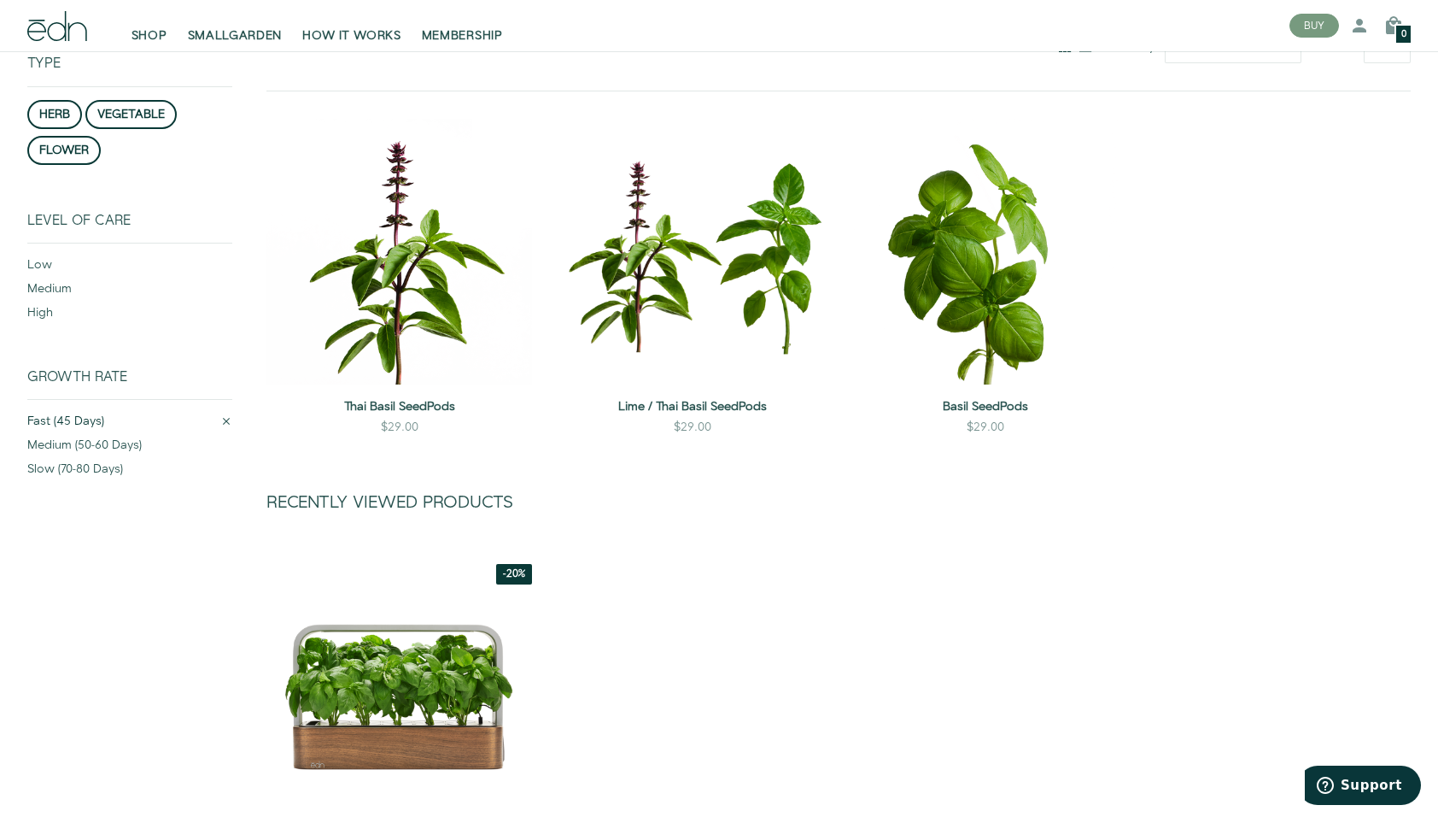
scroll to position [218, 0]
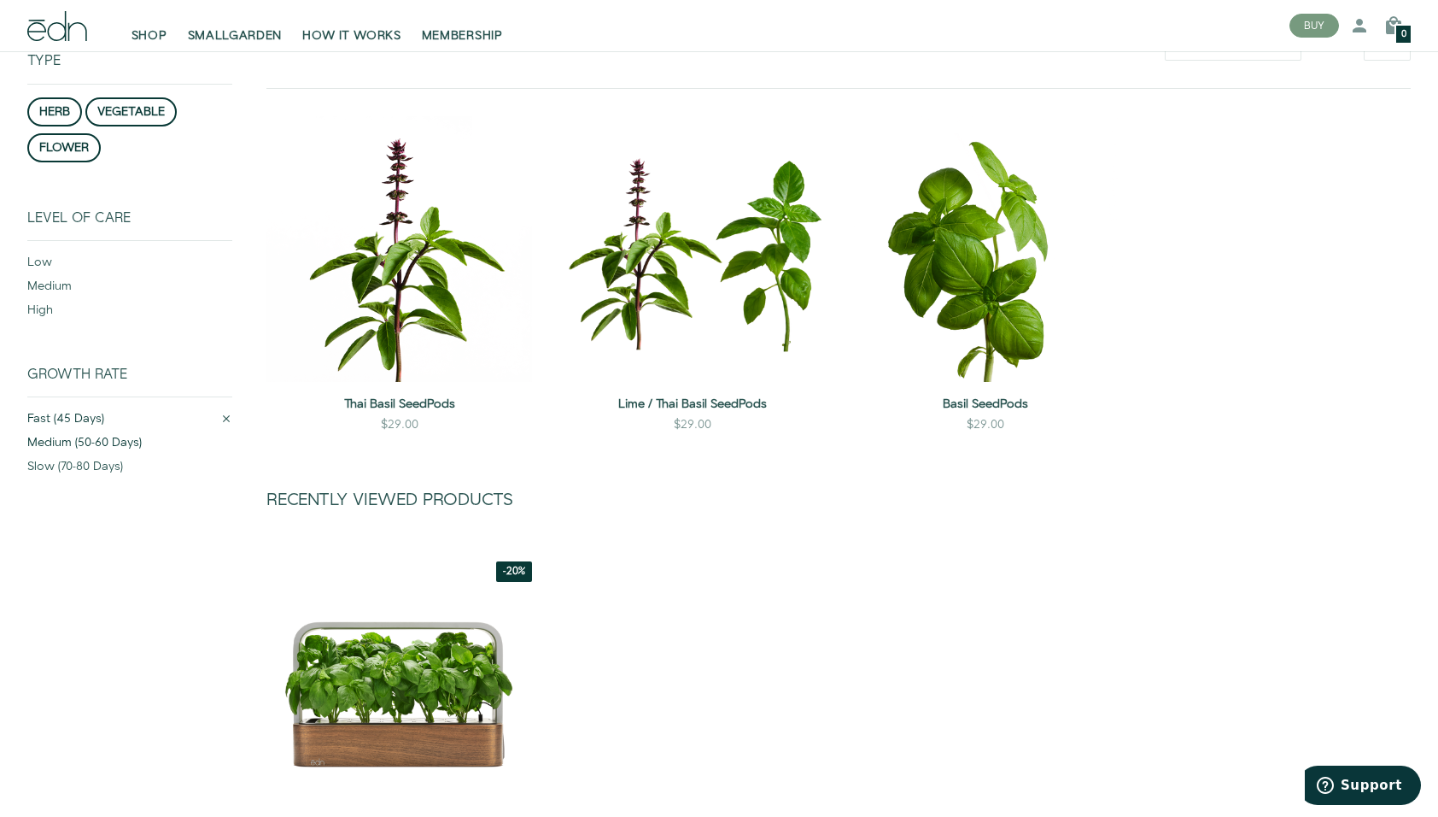
click at [75, 437] on div "medium (50-60 days)" at bounding box center [129, 446] width 205 height 24
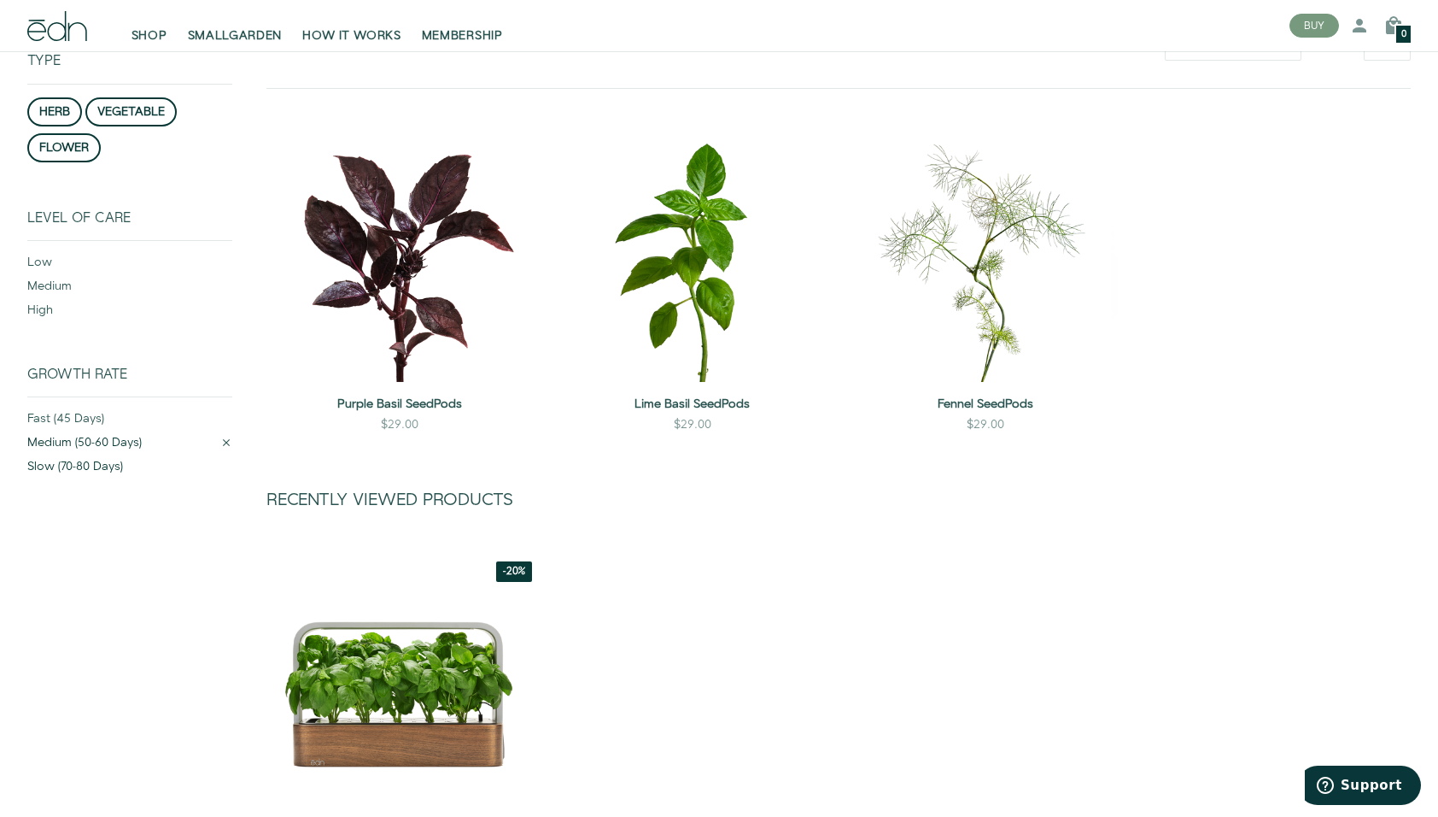
click at [56, 467] on div "slow (70-80 days)" at bounding box center [129, 470] width 205 height 24
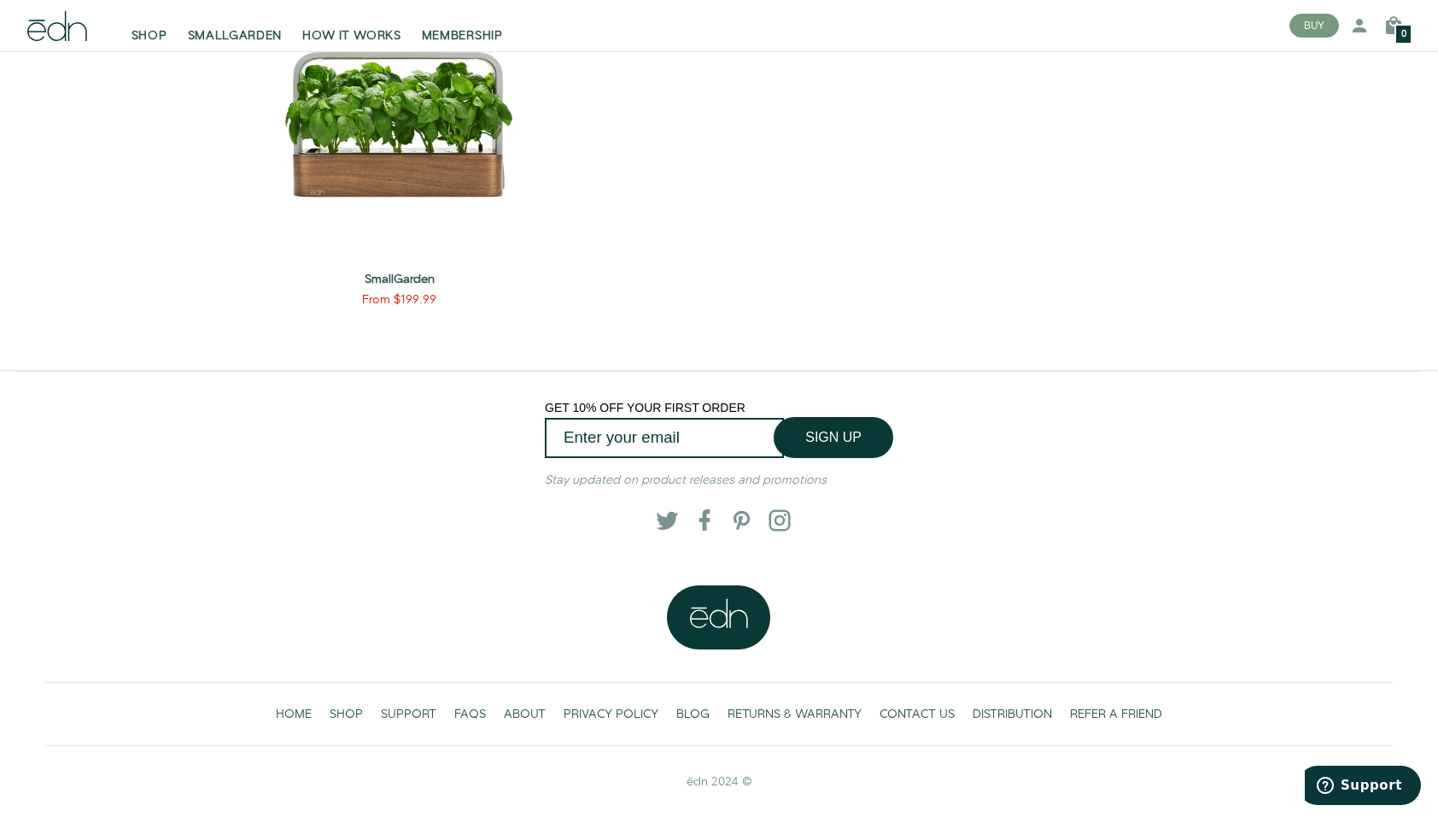
scroll to position [1122, 0]
